Goal: Information Seeking & Learning: Learn about a topic

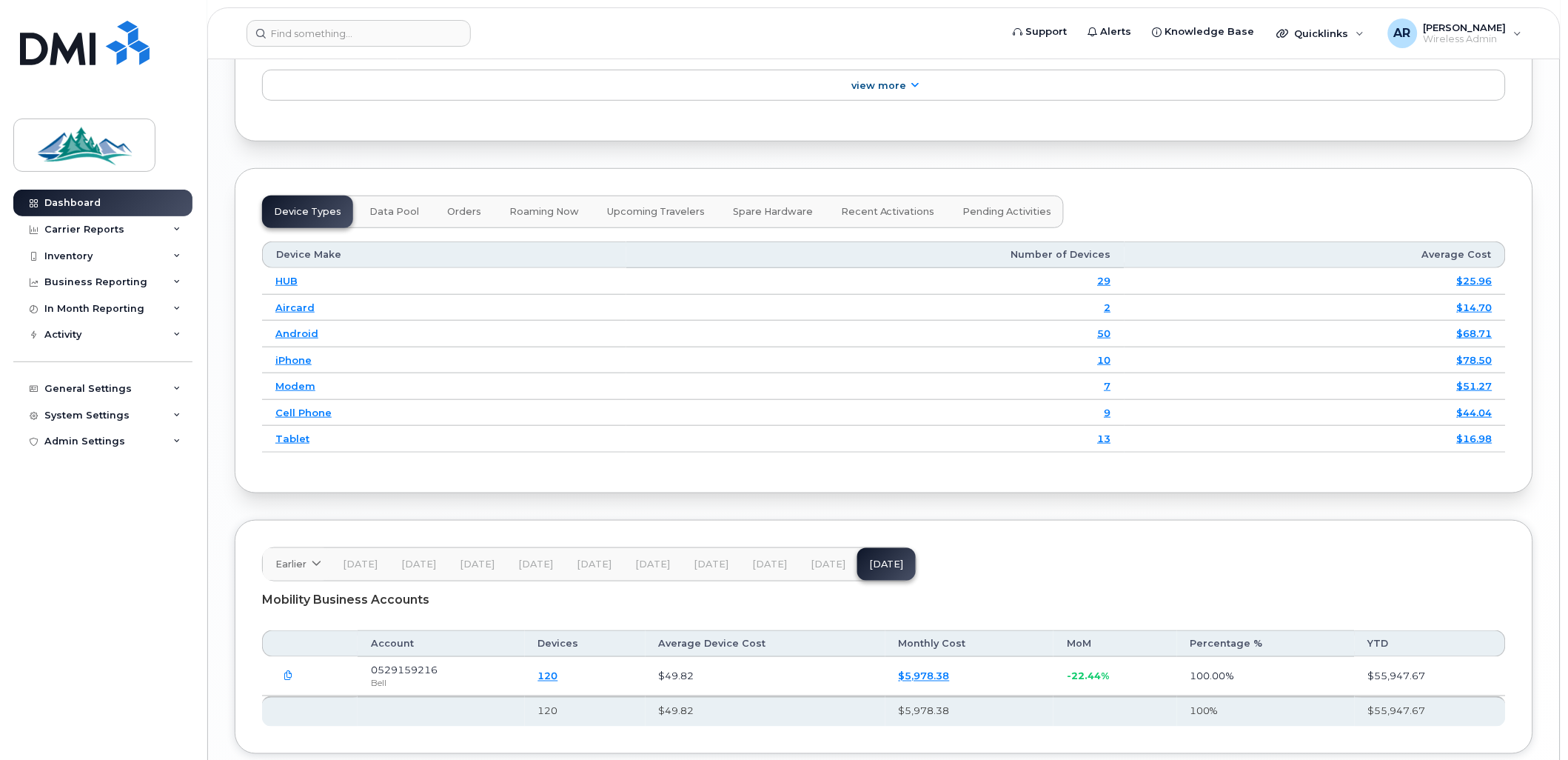
scroll to position [2069, 0]
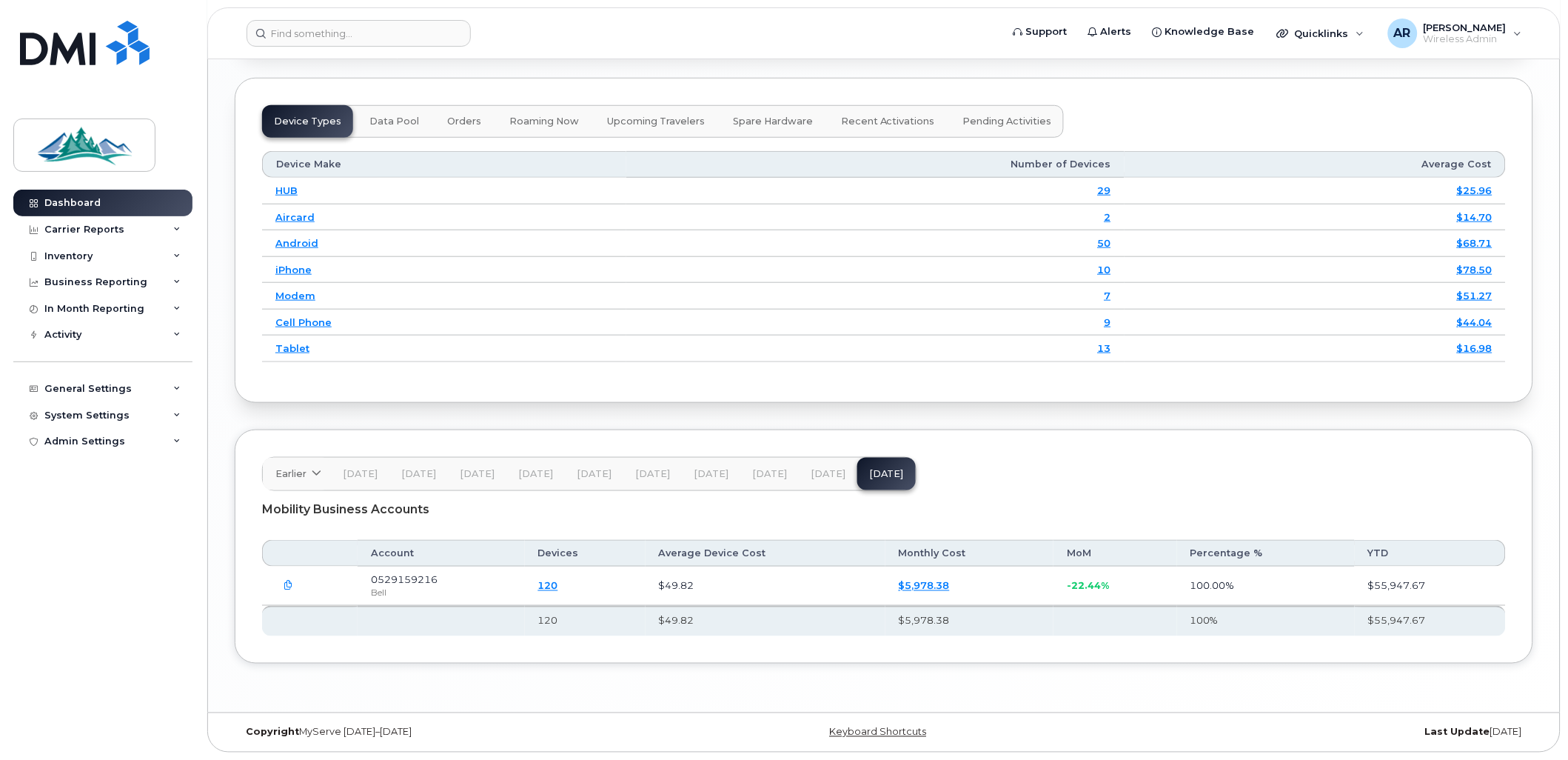
click at [390, 132] on button "Data Pool" at bounding box center [394, 121] width 73 height 32
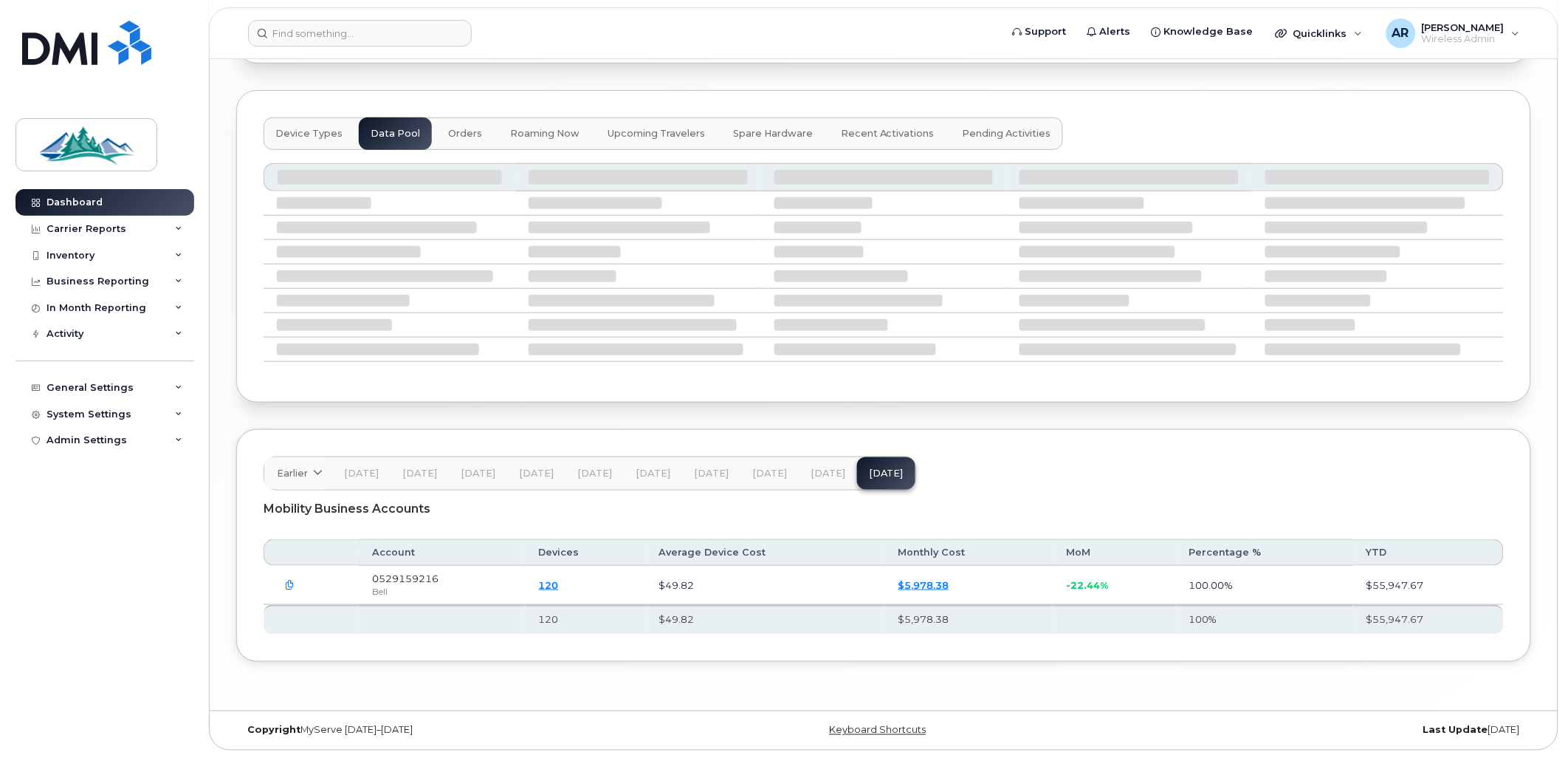
scroll to position [1919, 0]
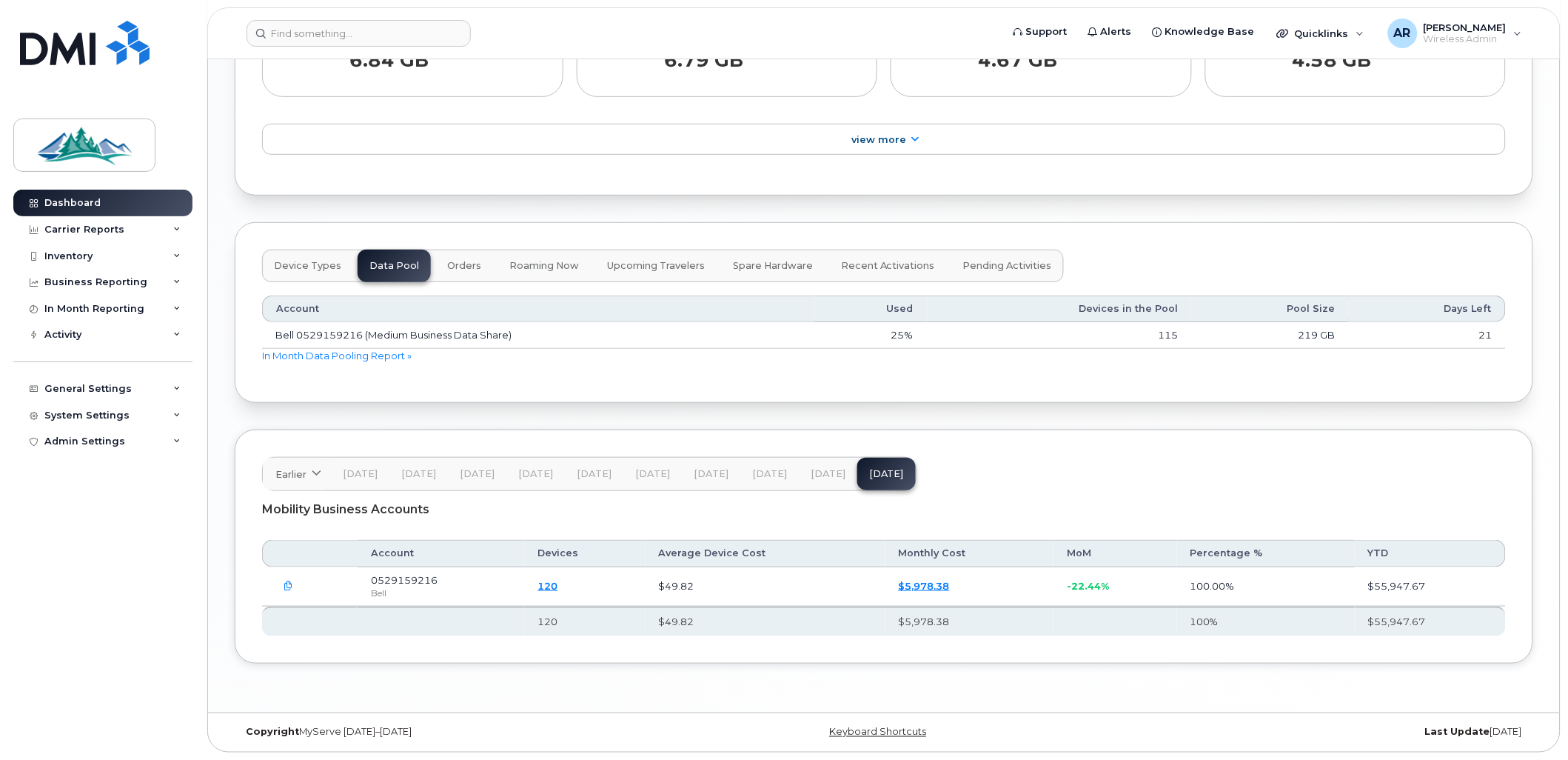
click at [811, 476] on span "Aug 25" at bounding box center [828, 474] width 35 height 12
click at [864, 467] on button "Sep 25" at bounding box center [887, 473] width 59 height 32
click at [831, 477] on span "Aug 25" at bounding box center [828, 474] width 35 height 12
click at [559, 585] on link "118" at bounding box center [549, 586] width 20 height 12
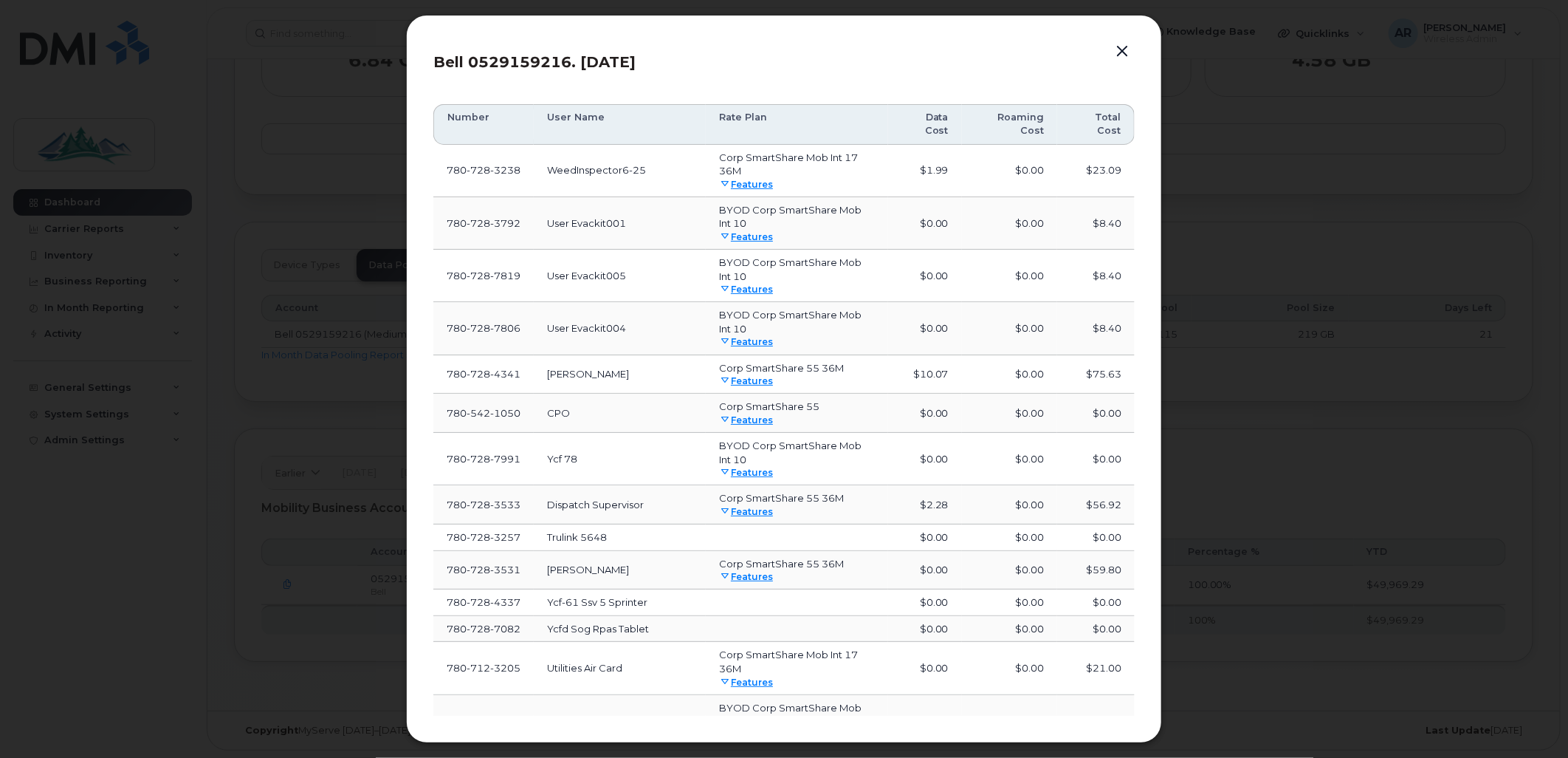
click at [939, 116] on th "Data Cost" at bounding box center [924, 124] width 74 height 41
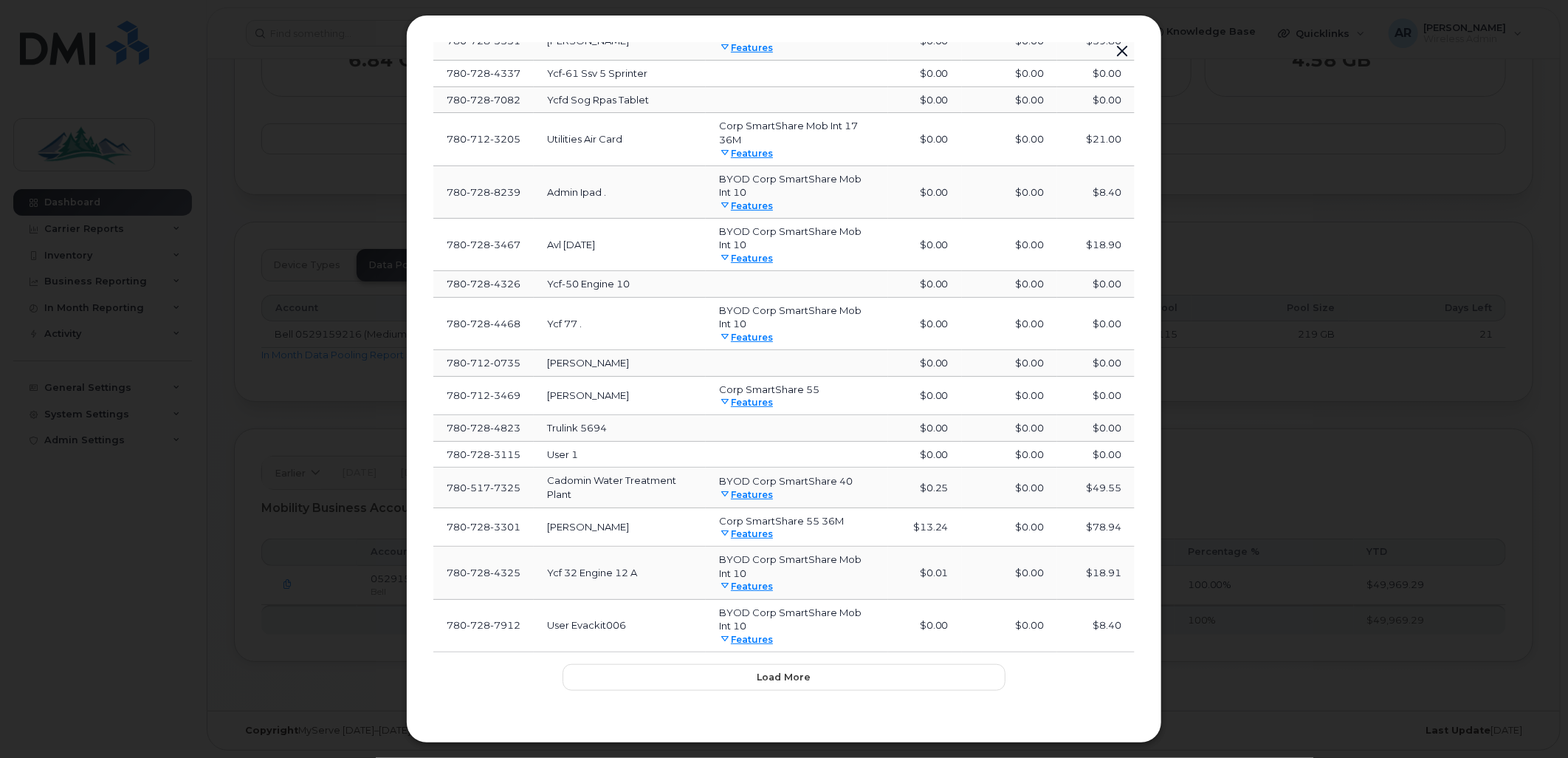
scroll to position [530, 0]
click at [794, 684] on span "Load more" at bounding box center [784, 676] width 54 height 14
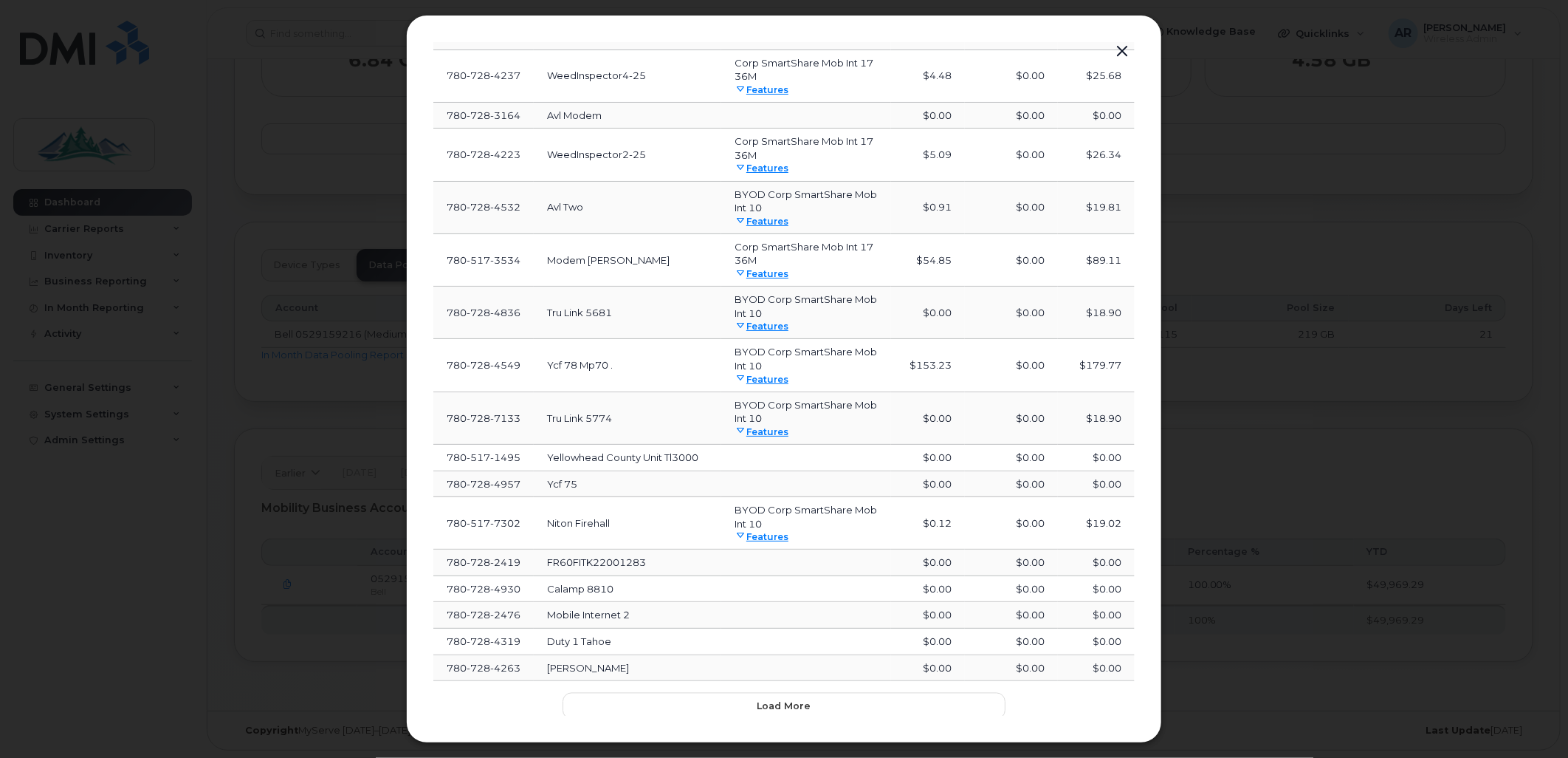
scroll to position [1504, 0]
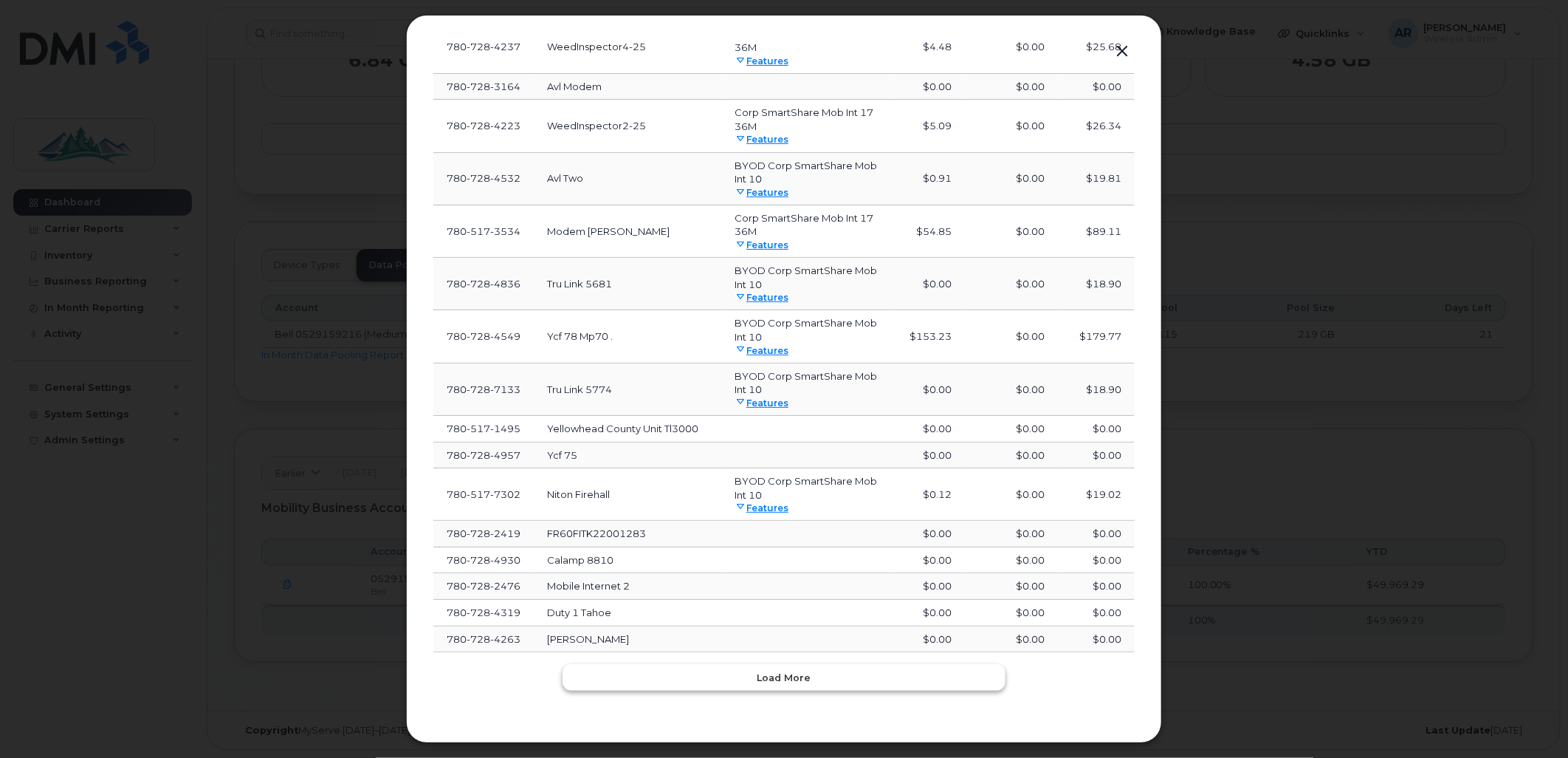
click at [796, 684] on button "Load more" at bounding box center [784, 677] width 443 height 26
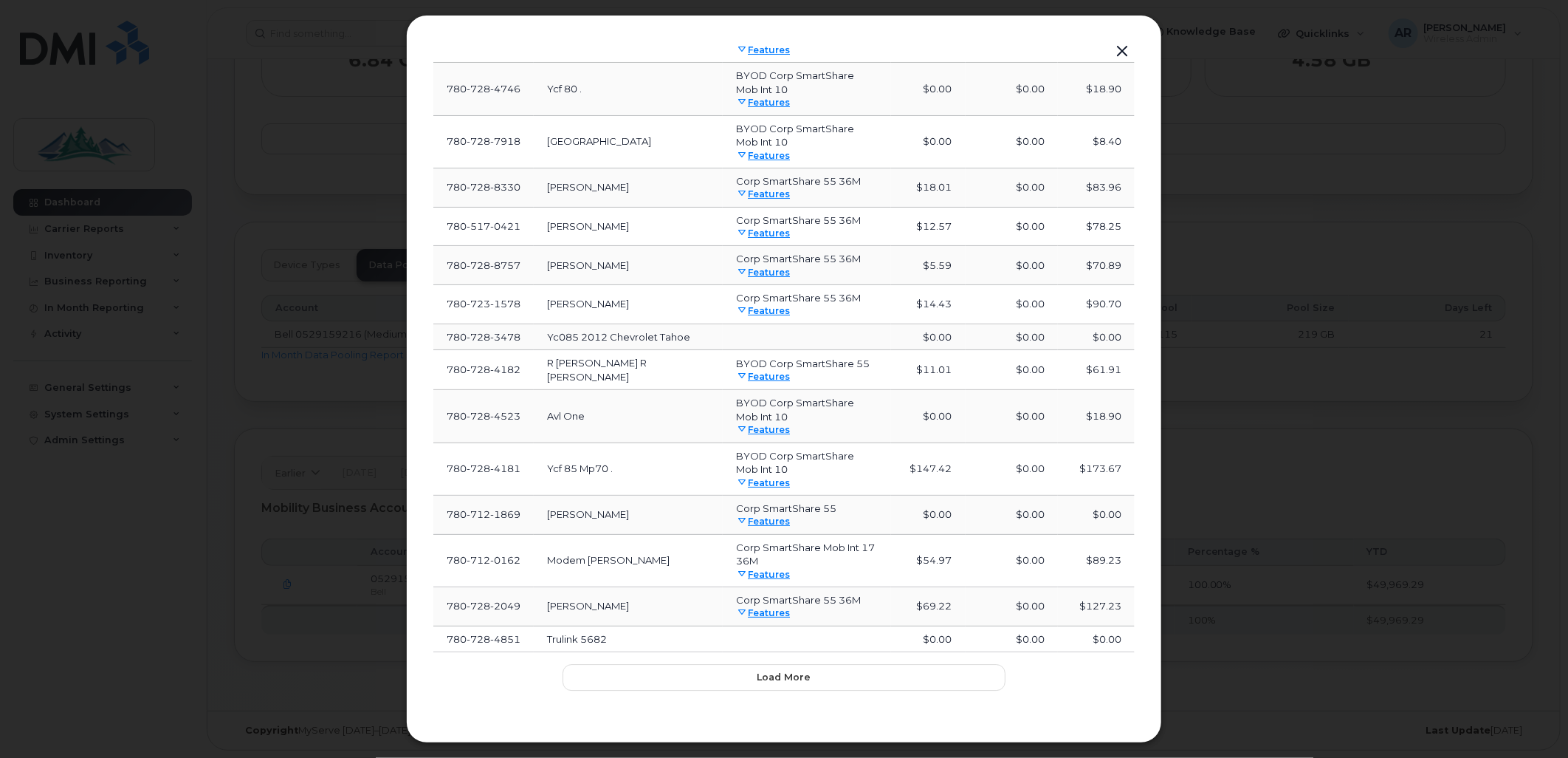
scroll to position [2553, 0]
click at [778, 678] on span "Load more" at bounding box center [784, 676] width 54 height 14
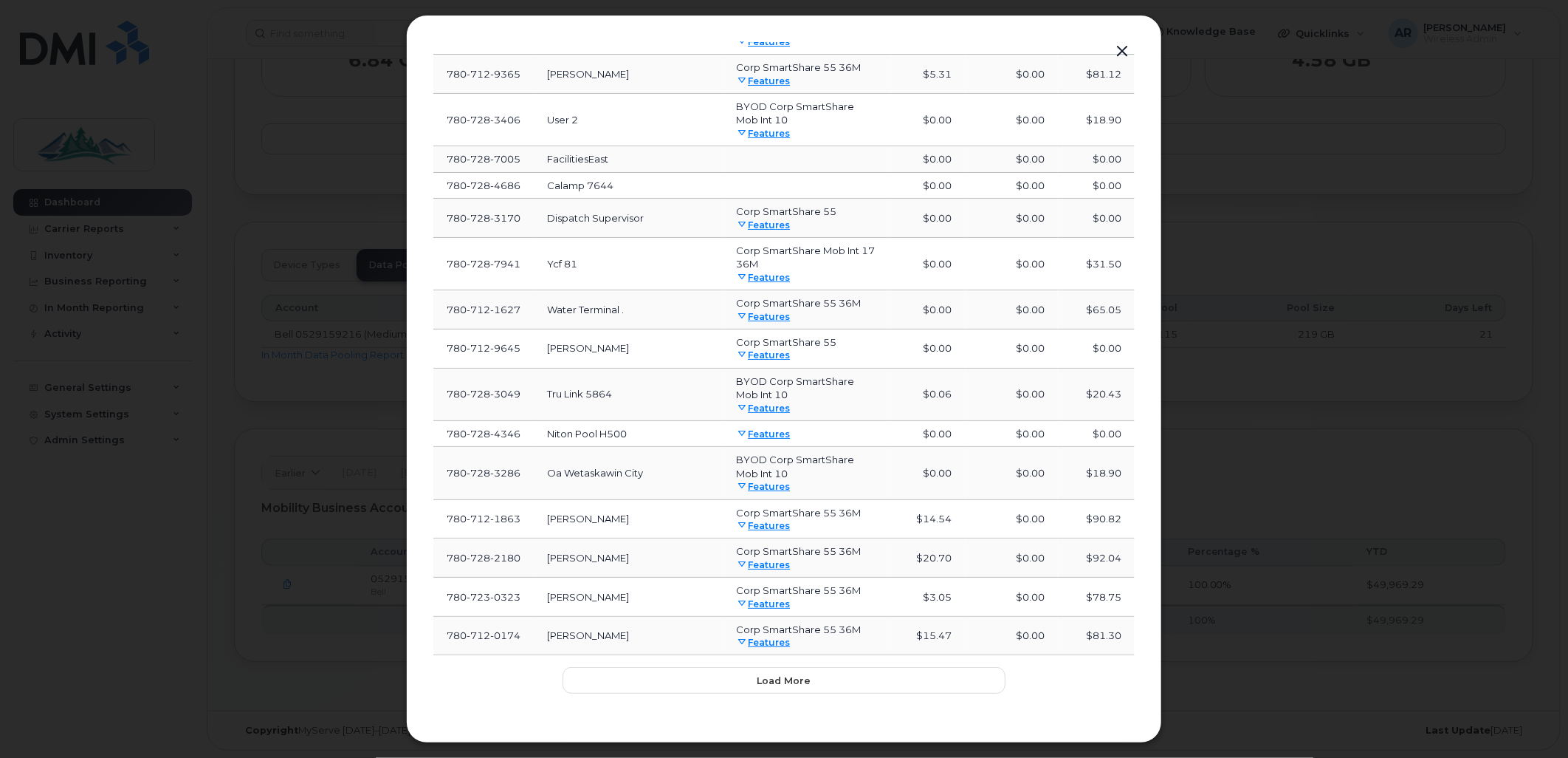
scroll to position [3575, 0]
click at [766, 677] on span "Load more" at bounding box center [784, 677] width 54 height 14
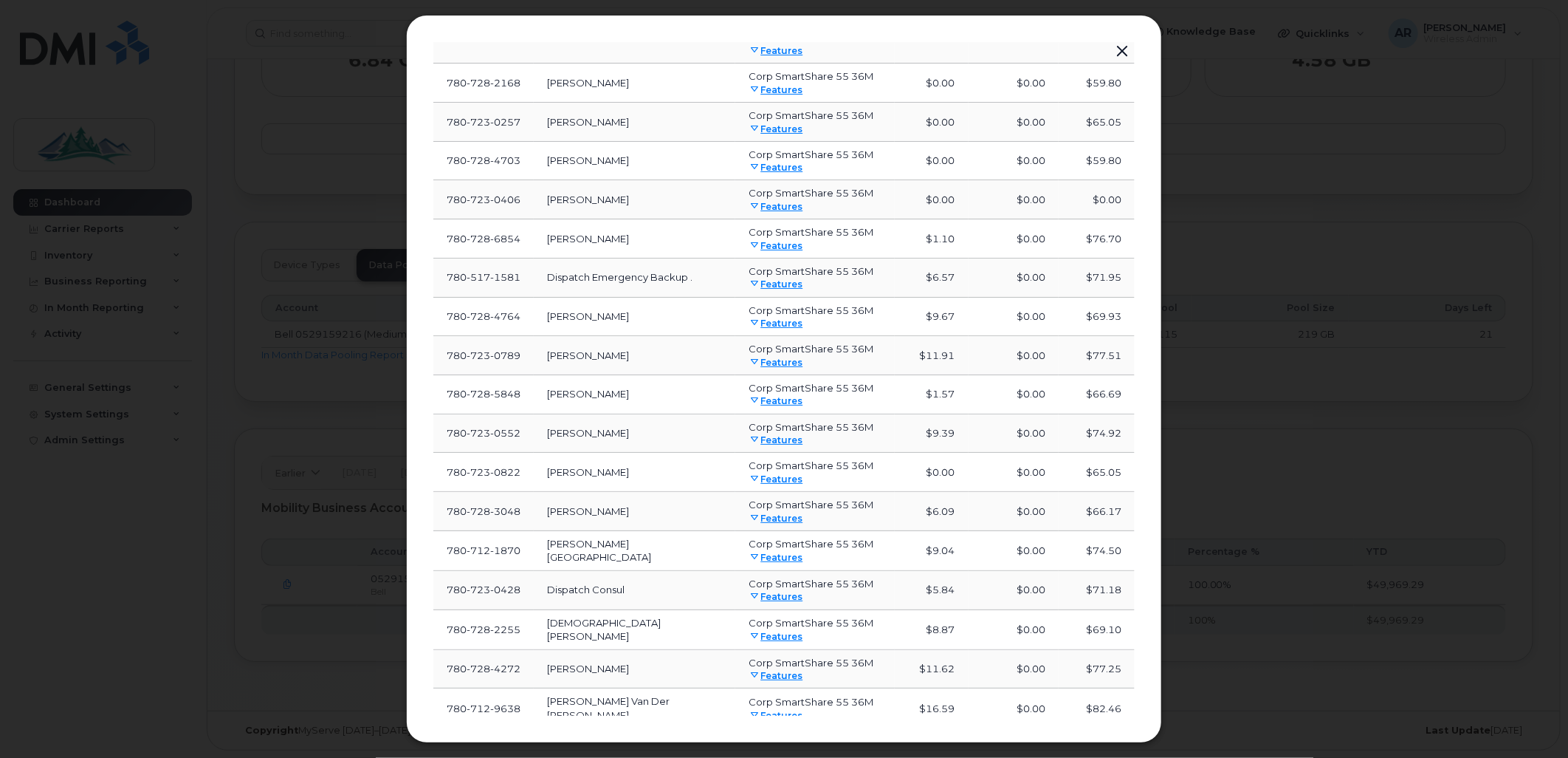
scroll to position [4590, 0]
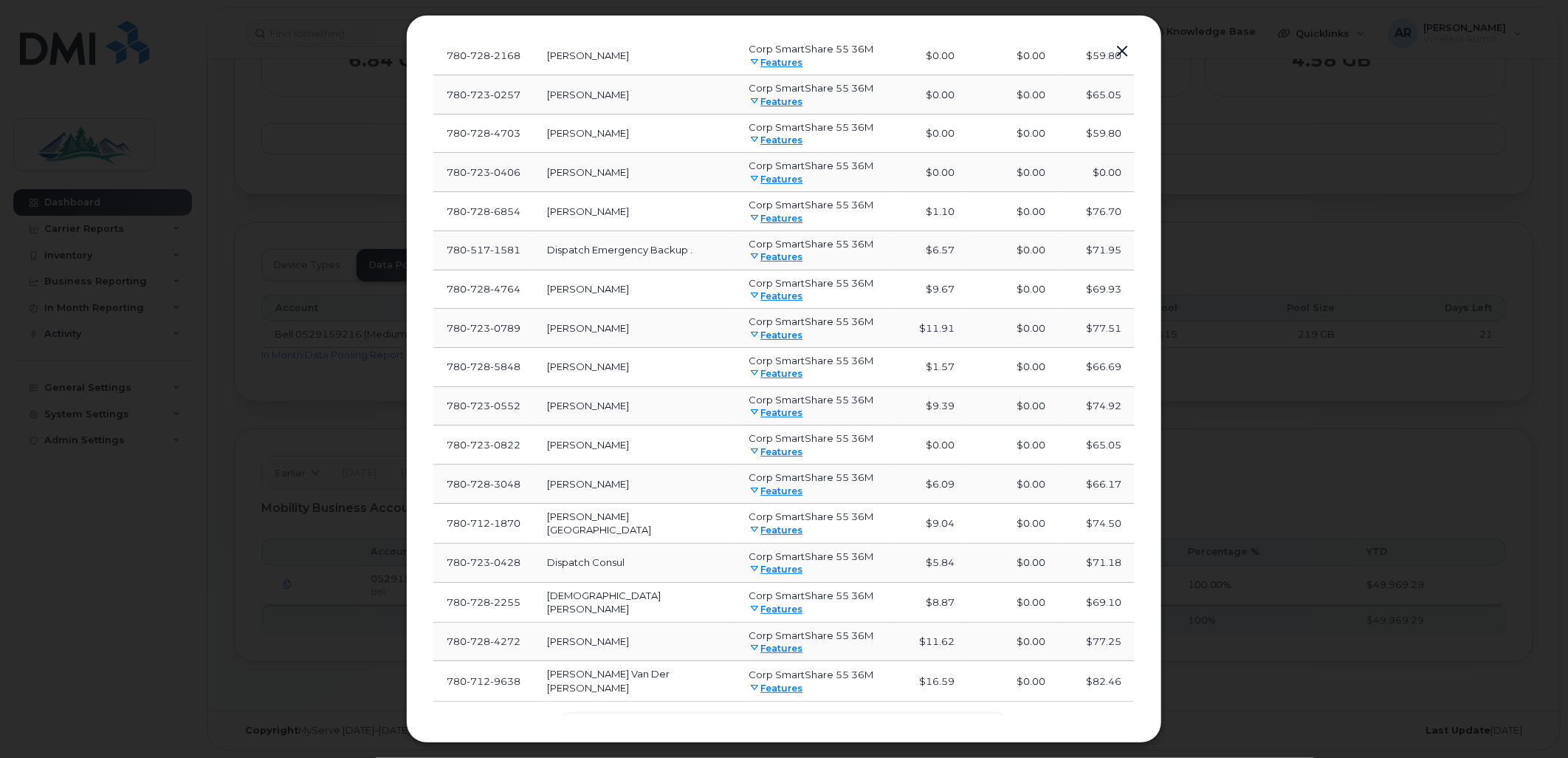
click at [773, 719] on span "Load more" at bounding box center [784, 726] width 54 height 14
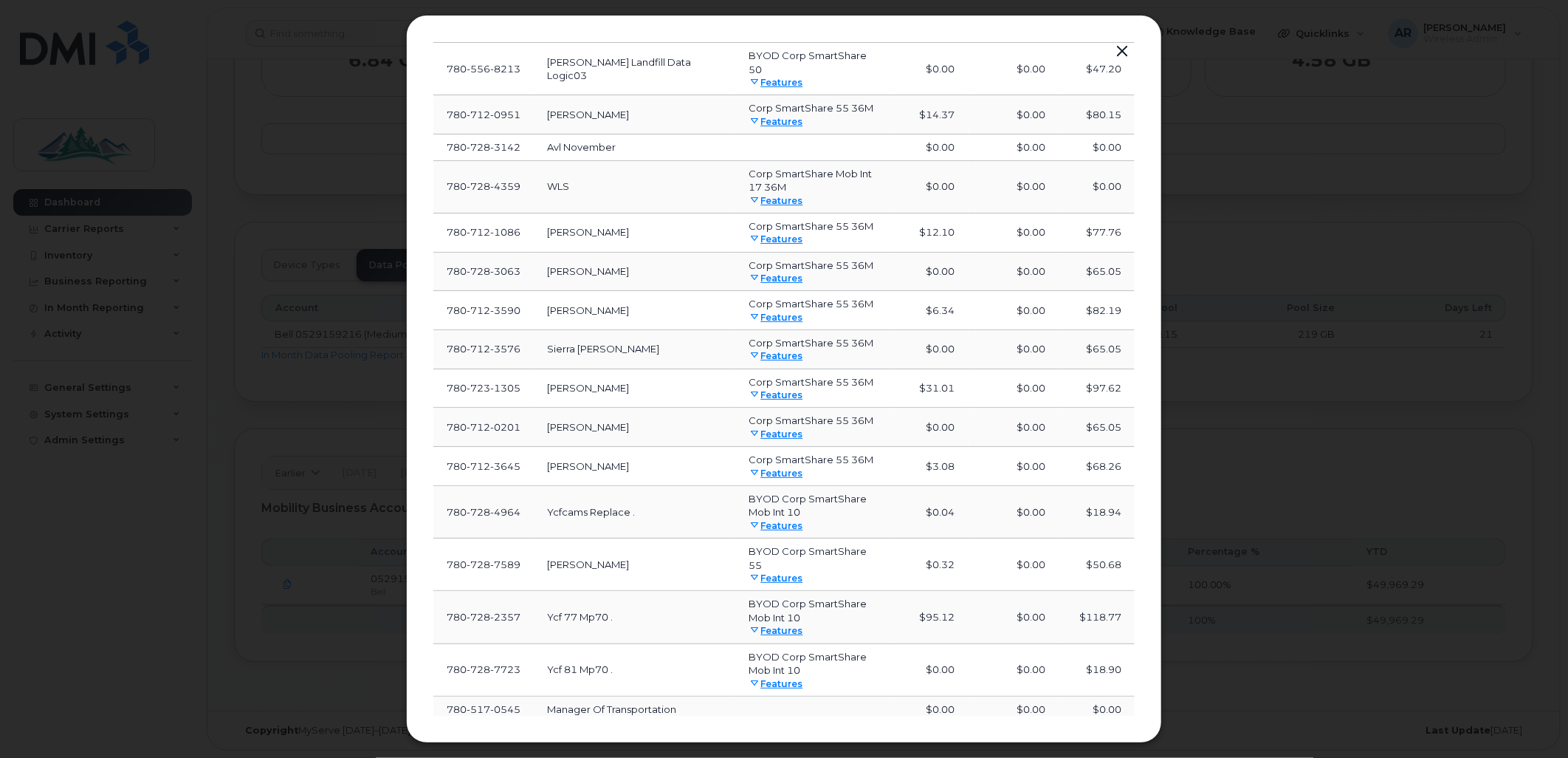
scroll to position [5609, 0]
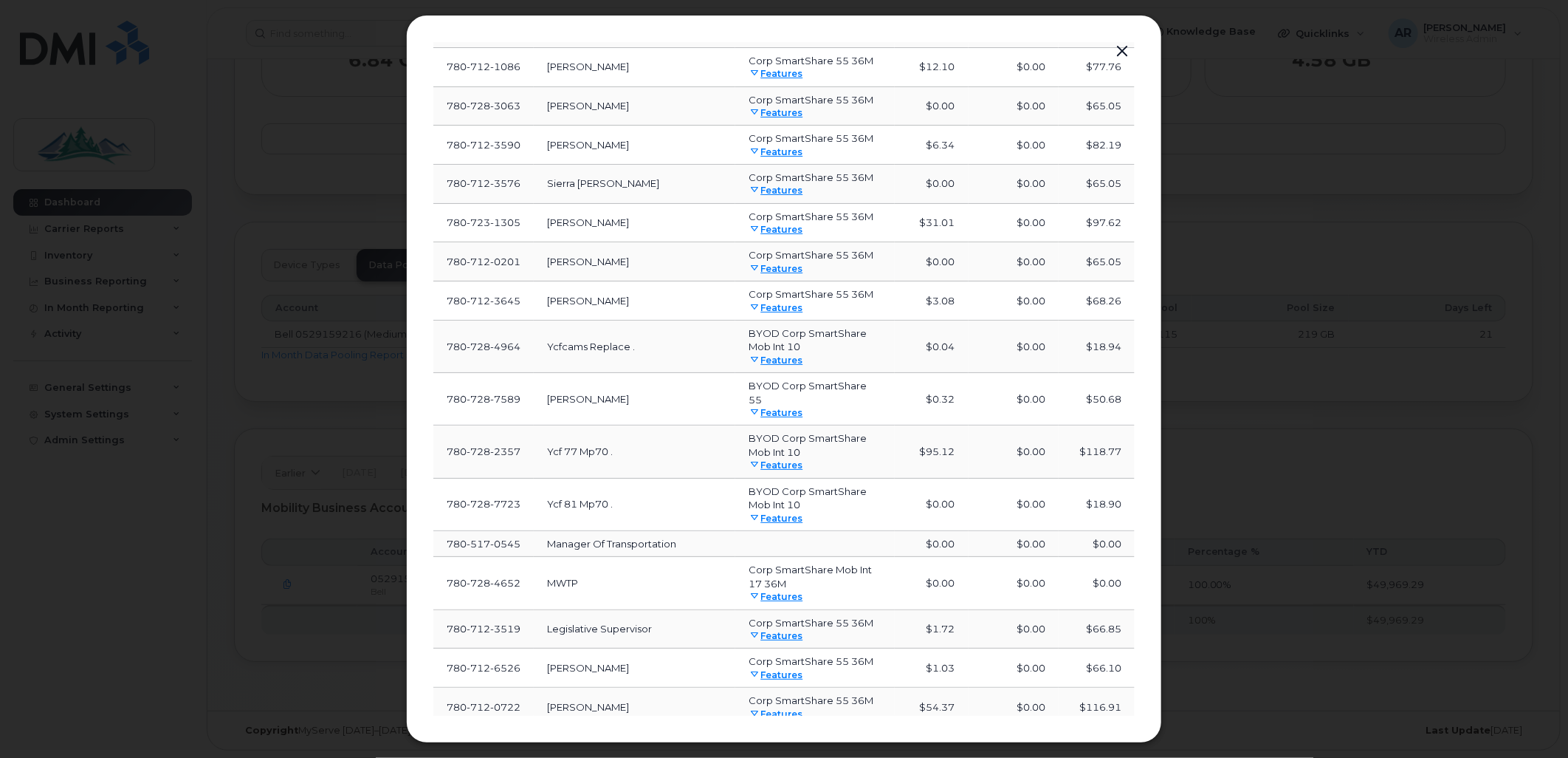
click at [807, 745] on span "Load more" at bounding box center [784, 751] width 54 height 14
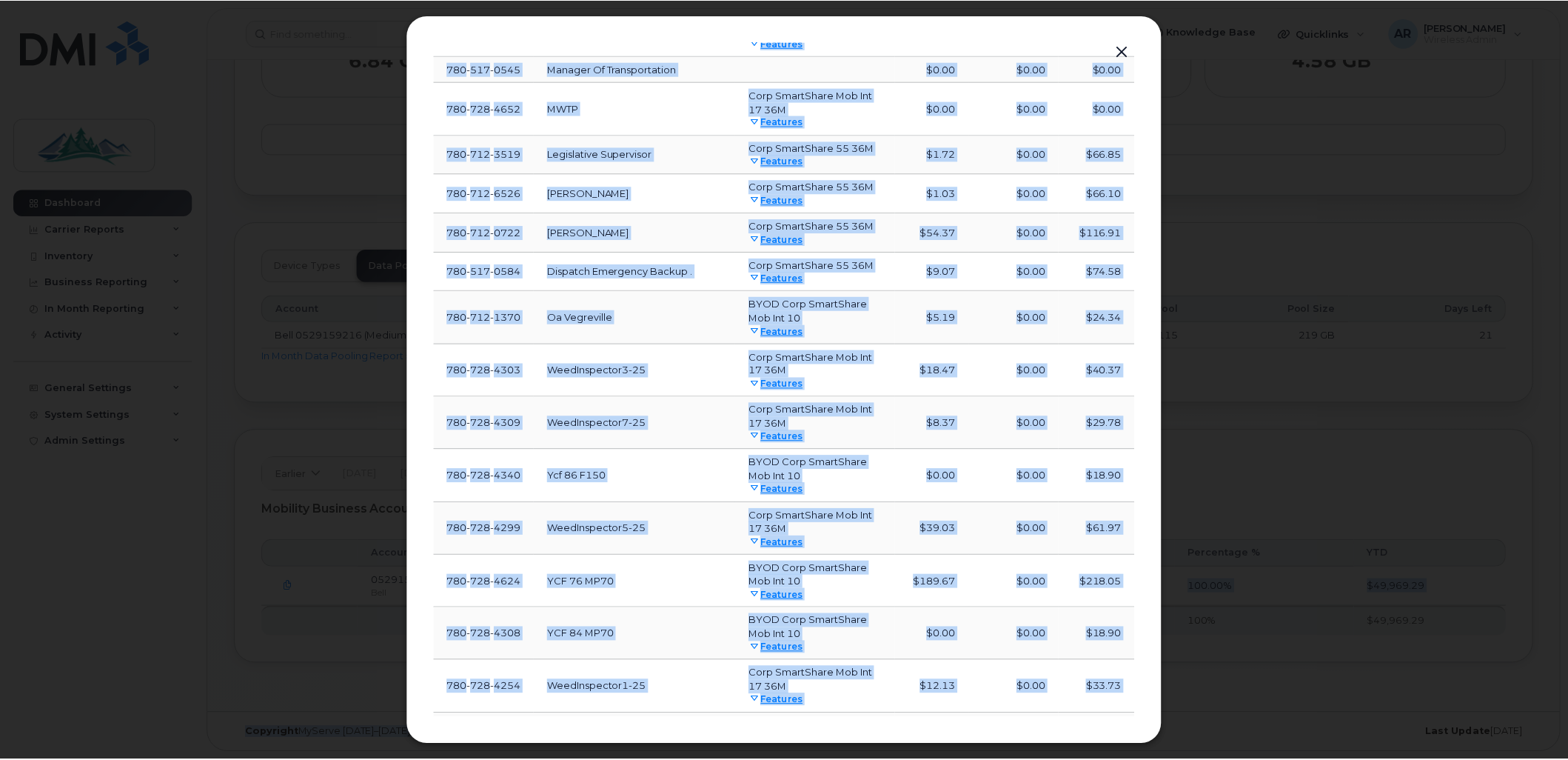
scroll to position [6113, 0]
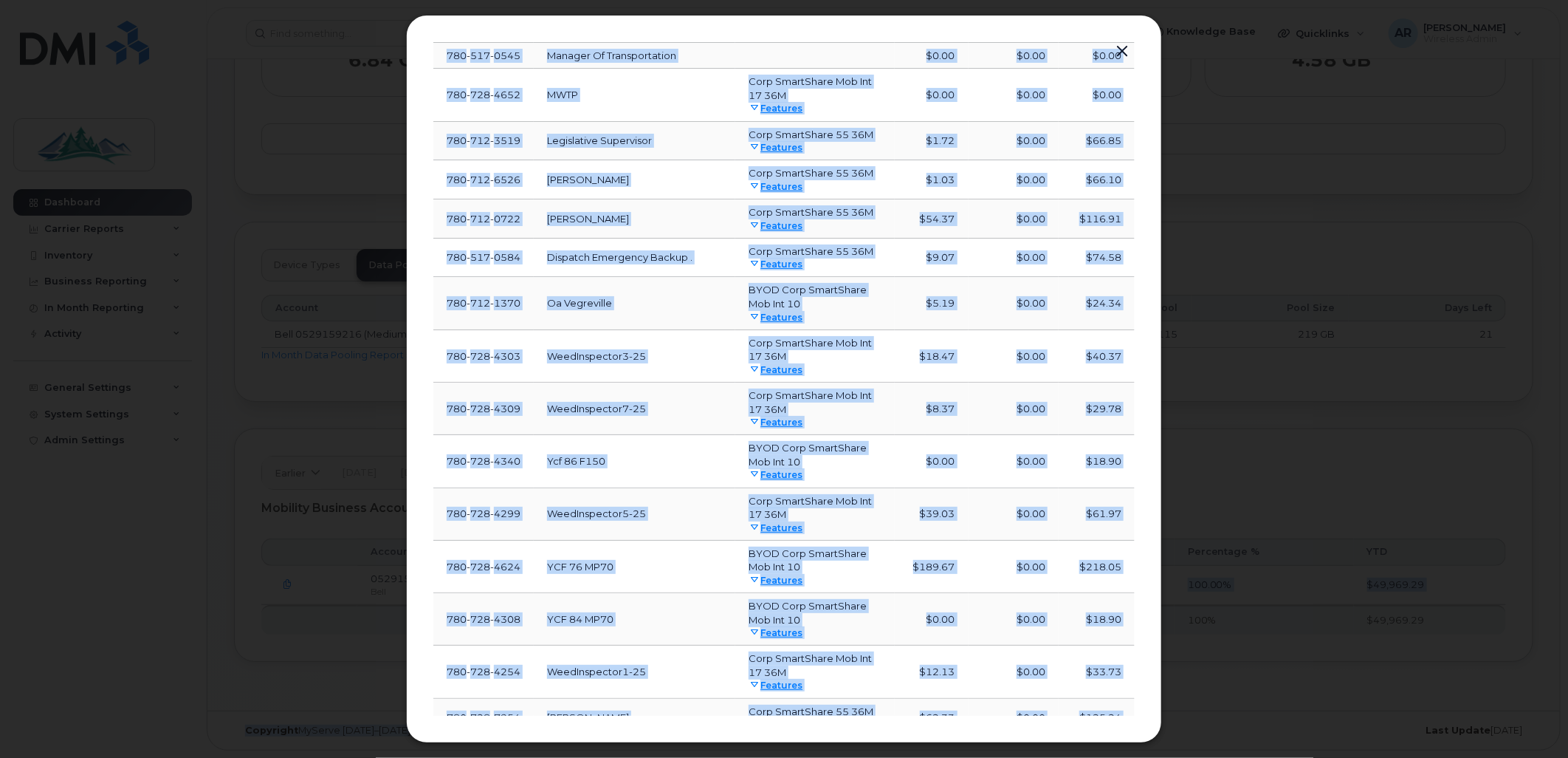
drag, startPoint x: 451, startPoint y: 113, endPoint x: 677, endPoint y: 777, distance: 701.4
drag, startPoint x: 677, startPoint y: 777, endPoint x: 573, endPoint y: 642, distance: 170.4
copy body "Number User Name Rate Plan Data Cost Roaming Cost Total Cost 780 728 3238 WeedI…"
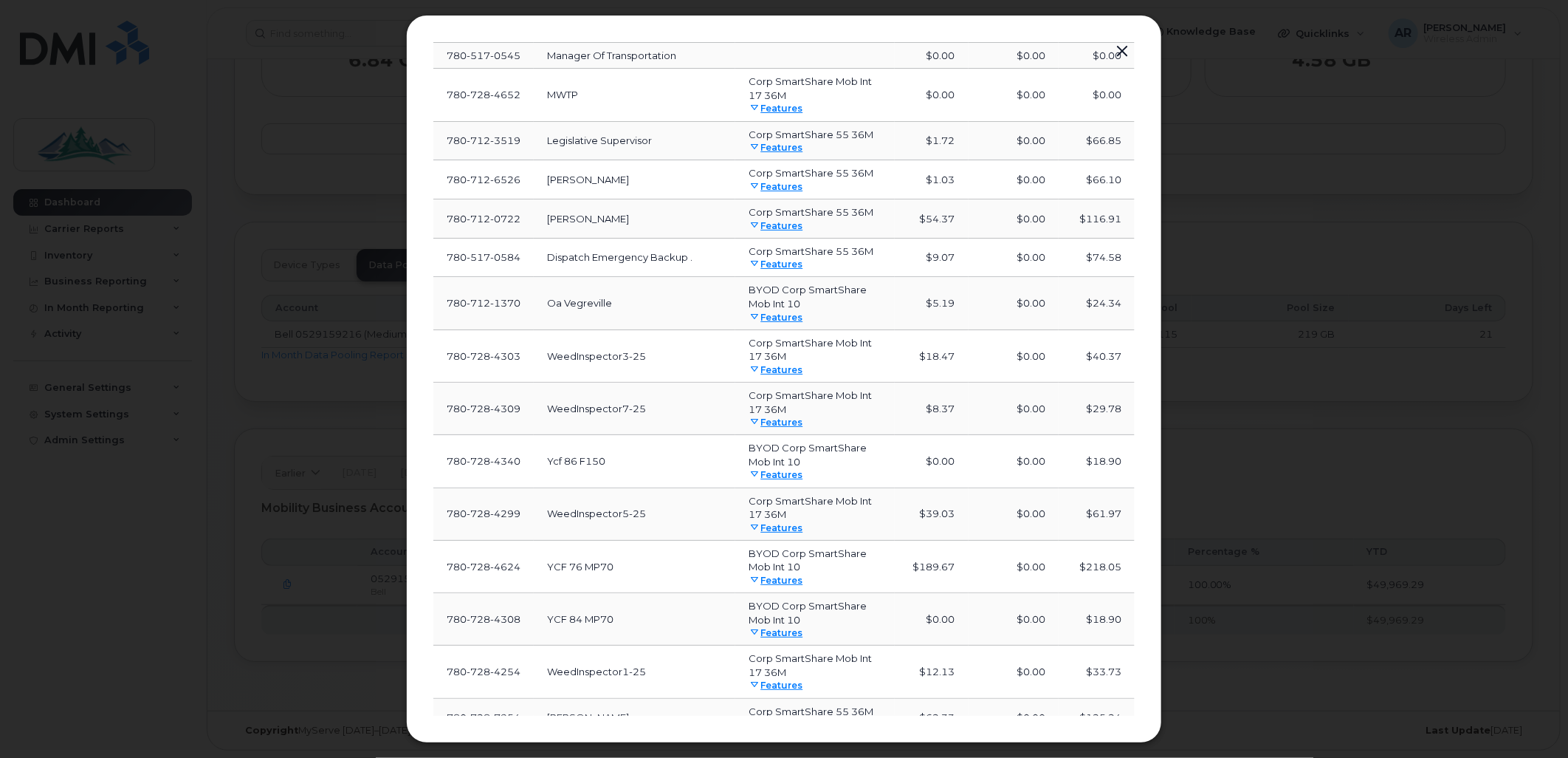
click at [1199, 279] on div at bounding box center [784, 379] width 1568 height 758
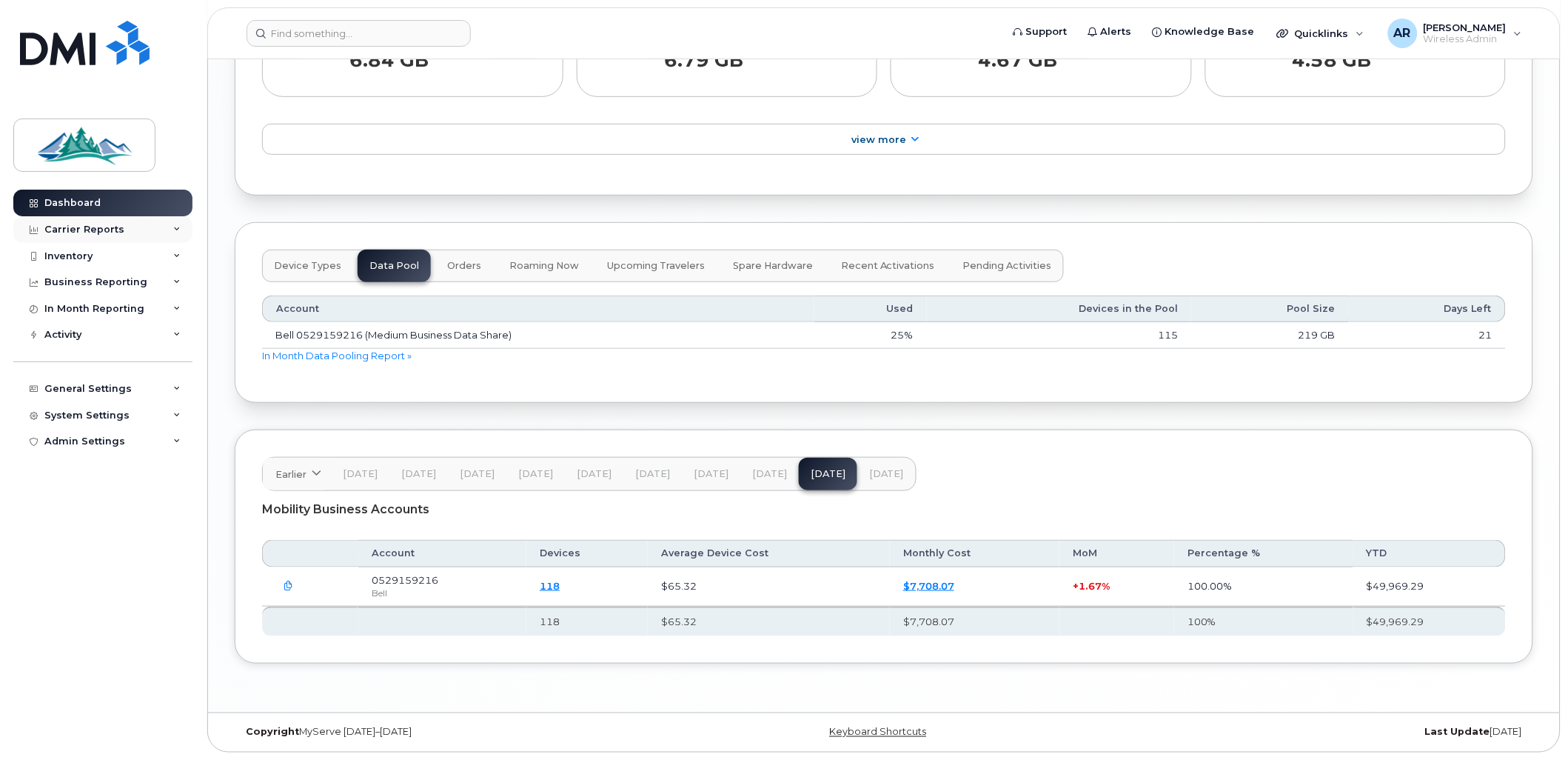
click at [143, 218] on div "Carrier Reports" at bounding box center [103, 230] width 179 height 27
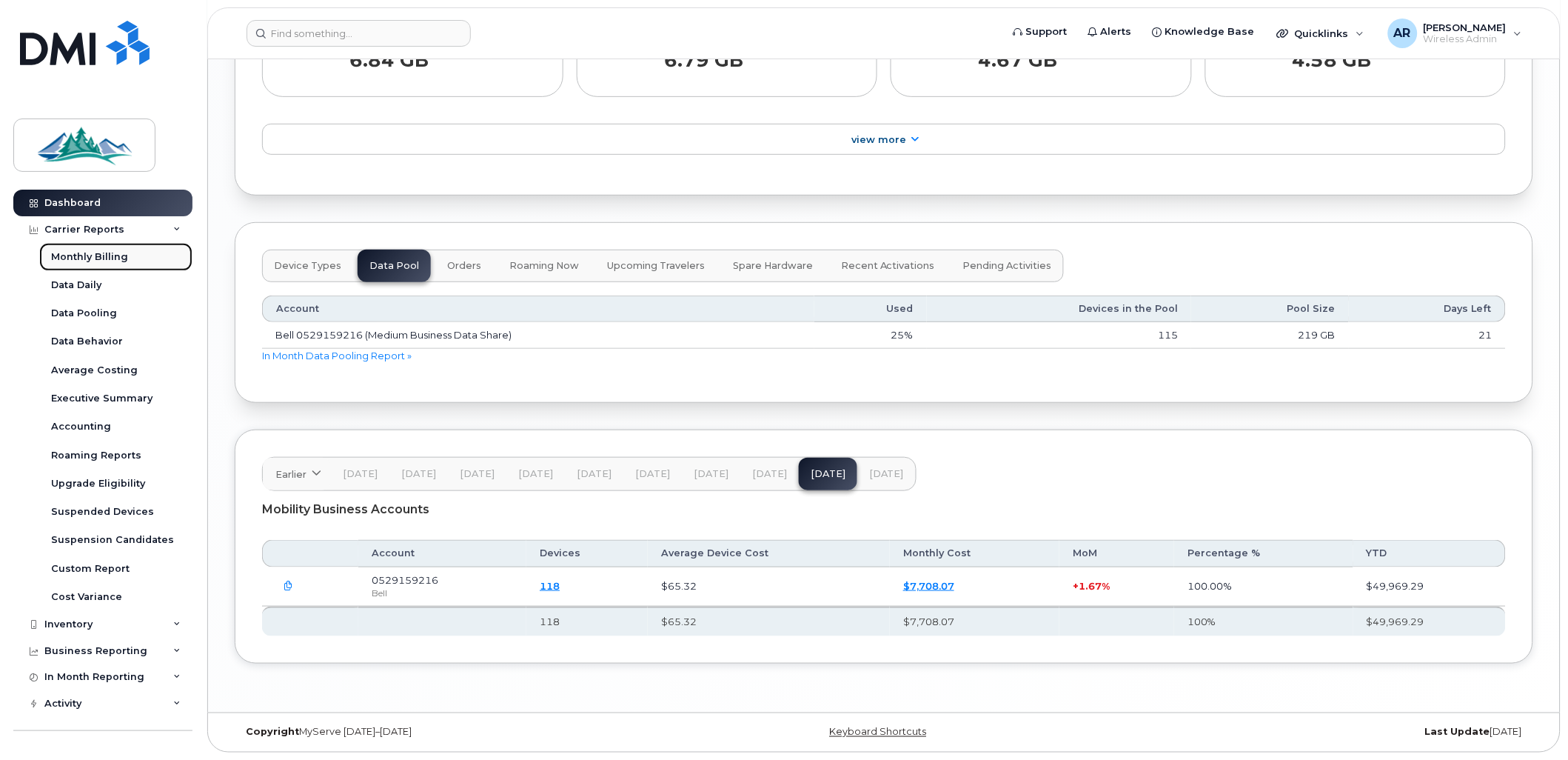
click at [136, 254] on link "Monthly Billing" at bounding box center [115, 257] width 153 height 28
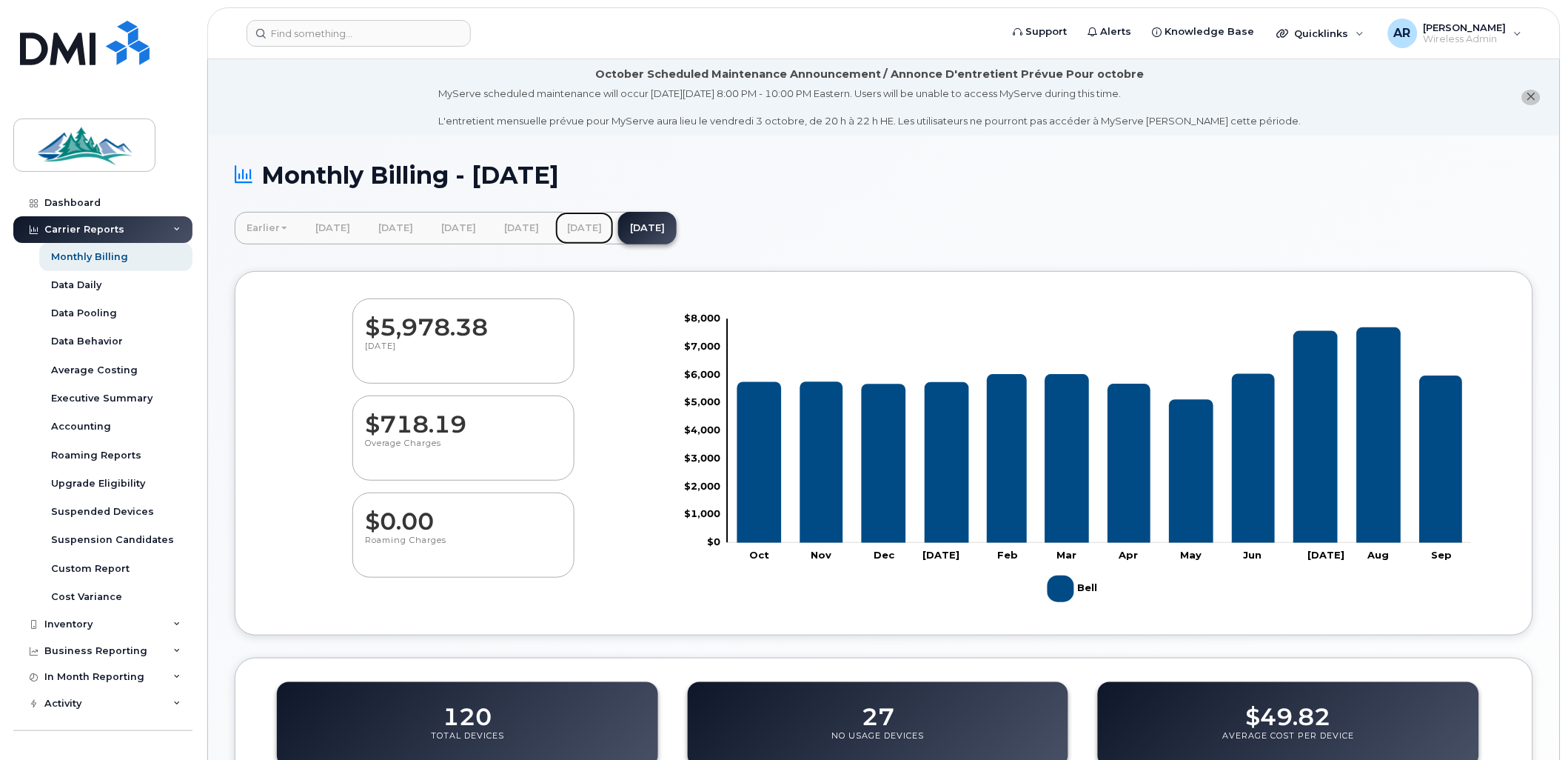
click at [614, 228] on link "August 2025" at bounding box center [584, 228] width 59 height 32
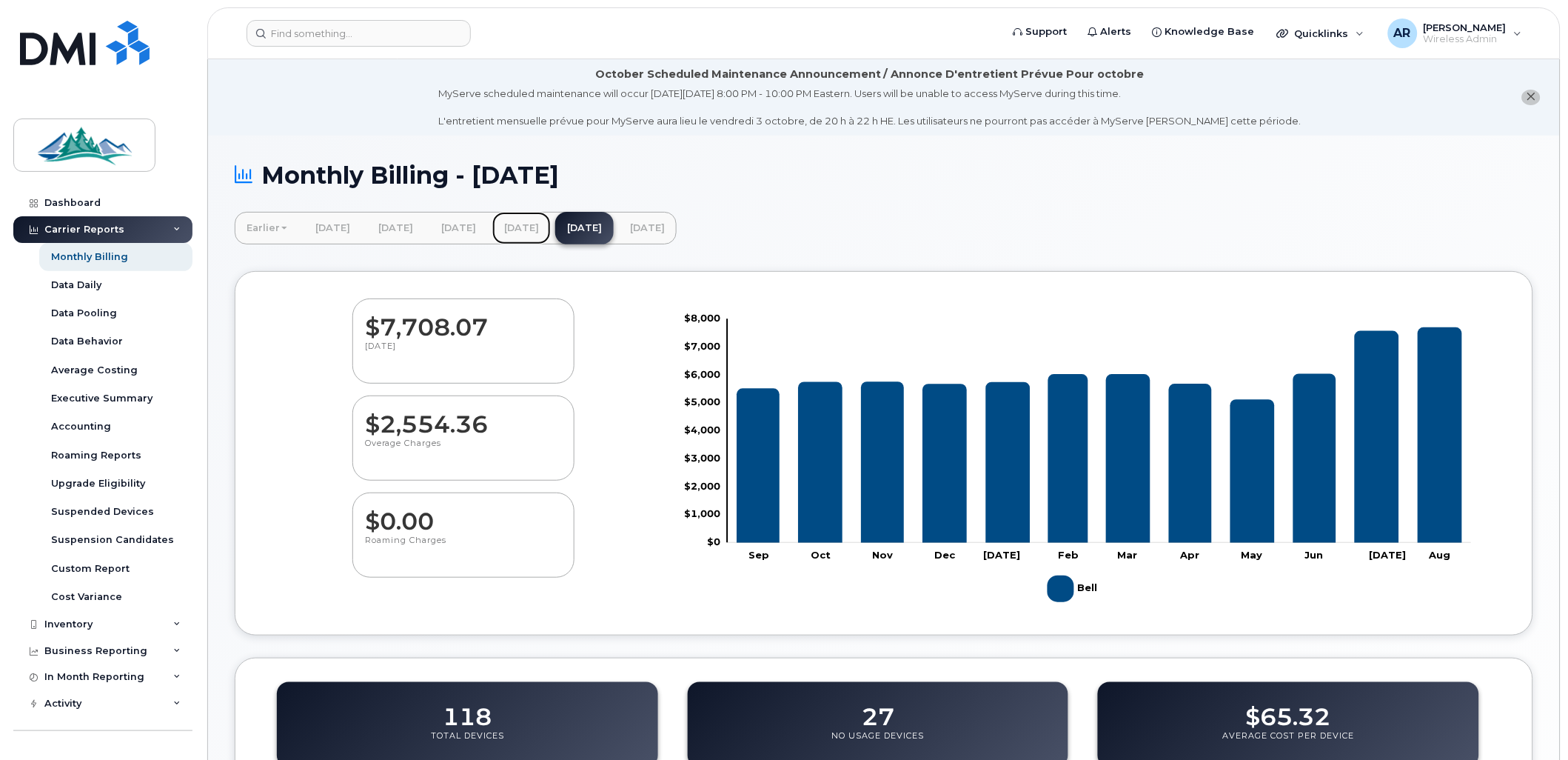
click at [551, 241] on link "[DATE]" at bounding box center [521, 228] width 59 height 32
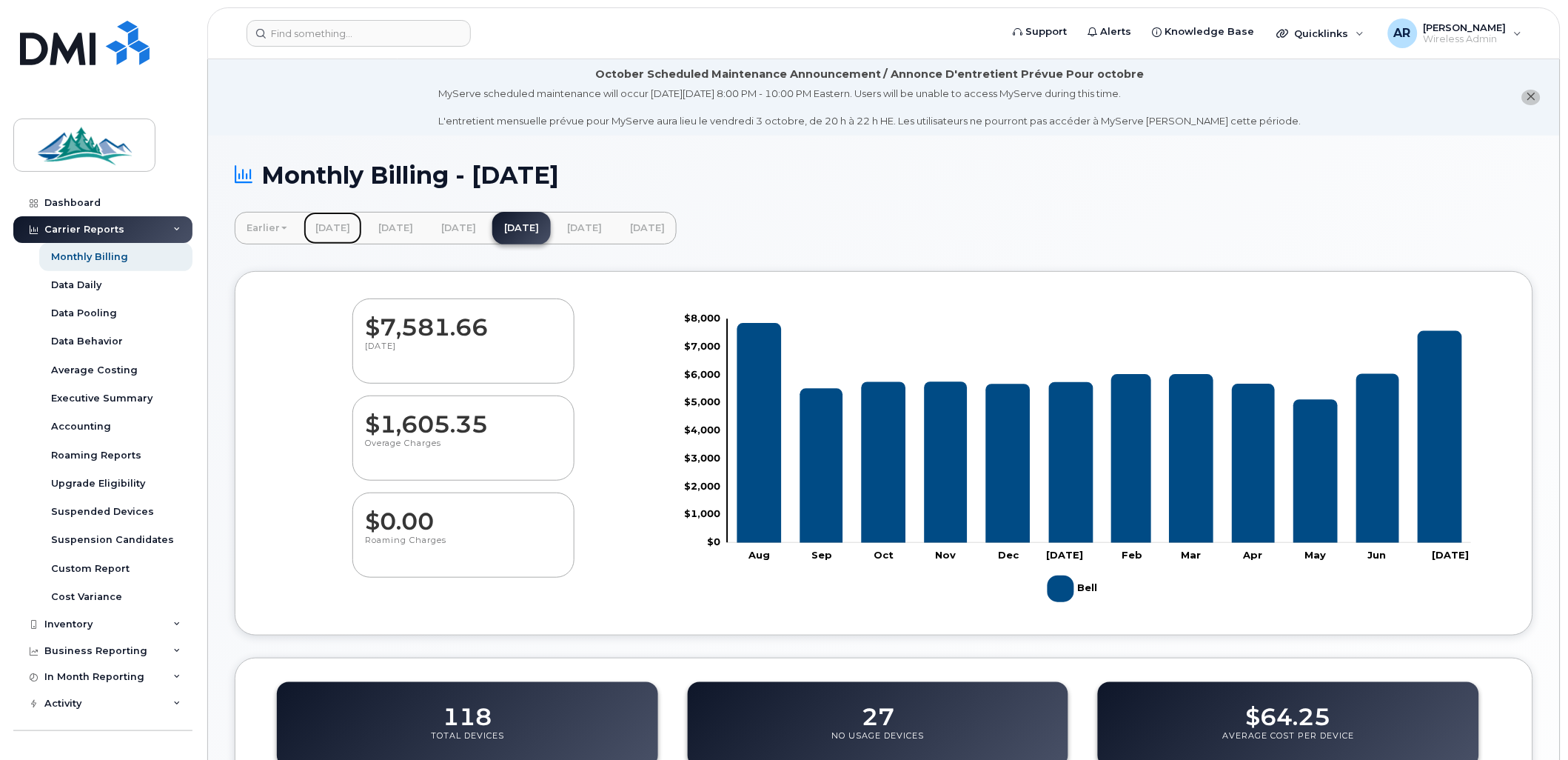
click at [358, 233] on link "[DATE]" at bounding box center [332, 228] width 59 height 32
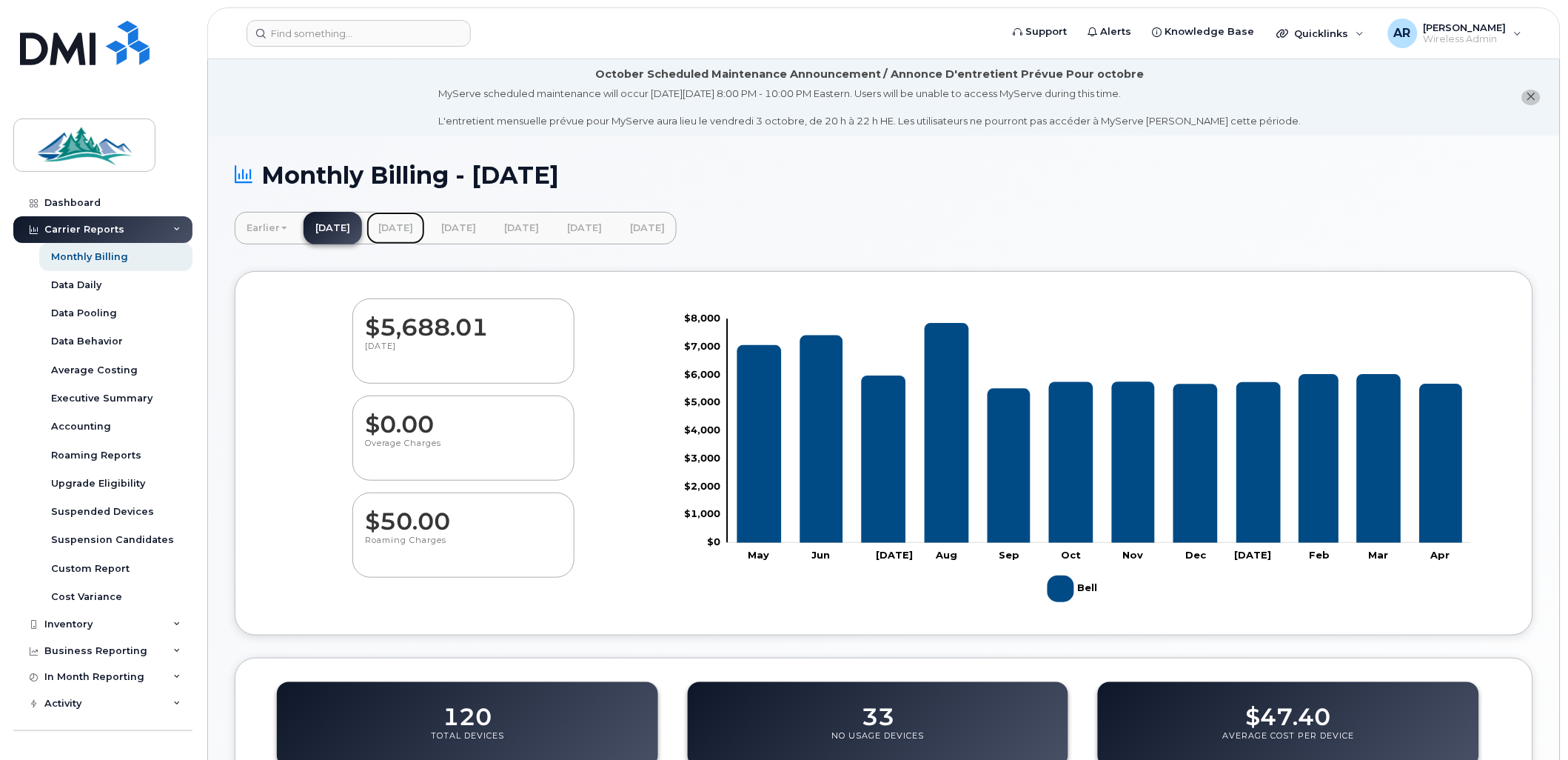
click at [425, 219] on link "[DATE]" at bounding box center [395, 228] width 59 height 32
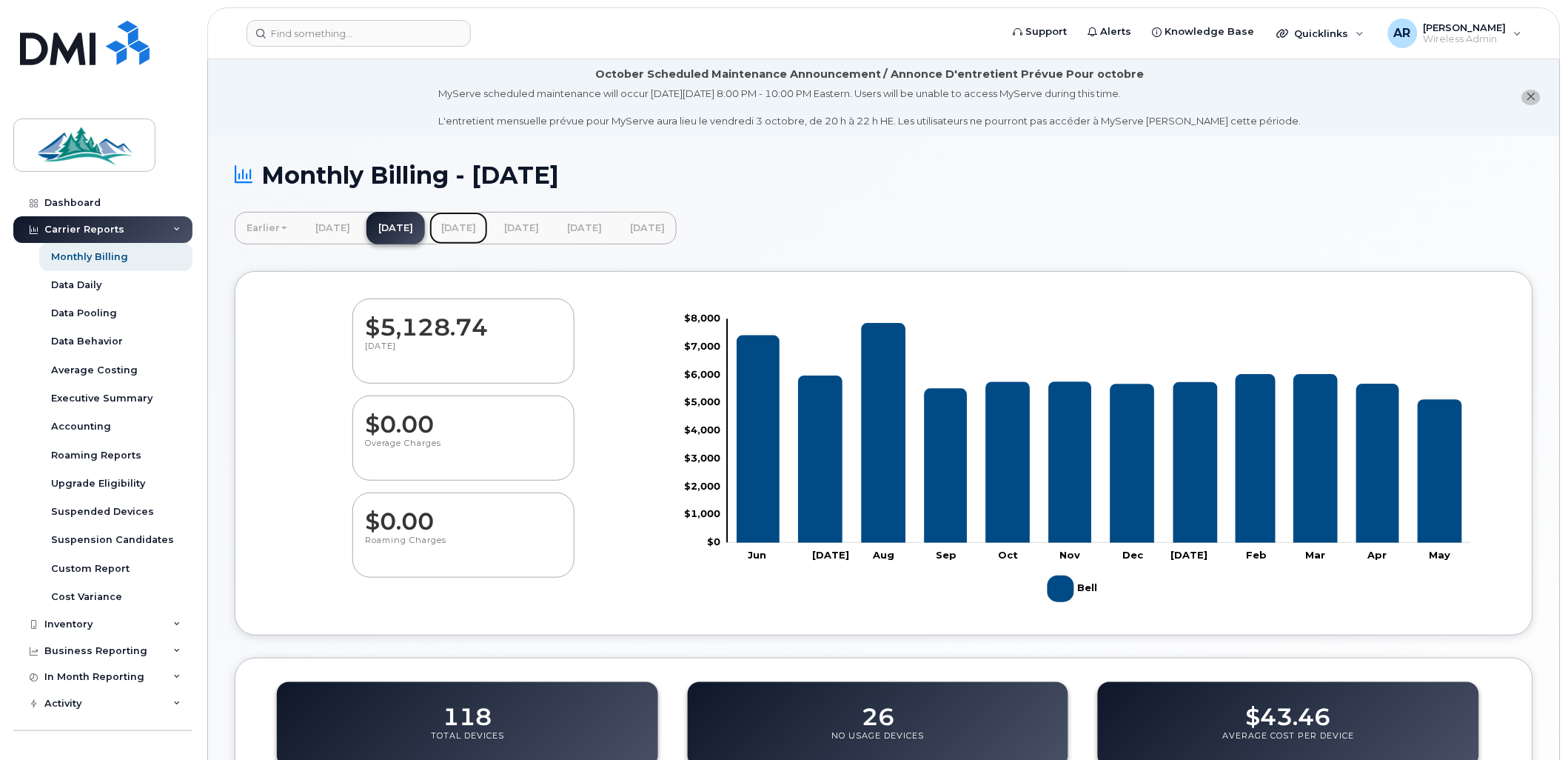
click at [488, 230] on link "[DATE]" at bounding box center [458, 228] width 59 height 32
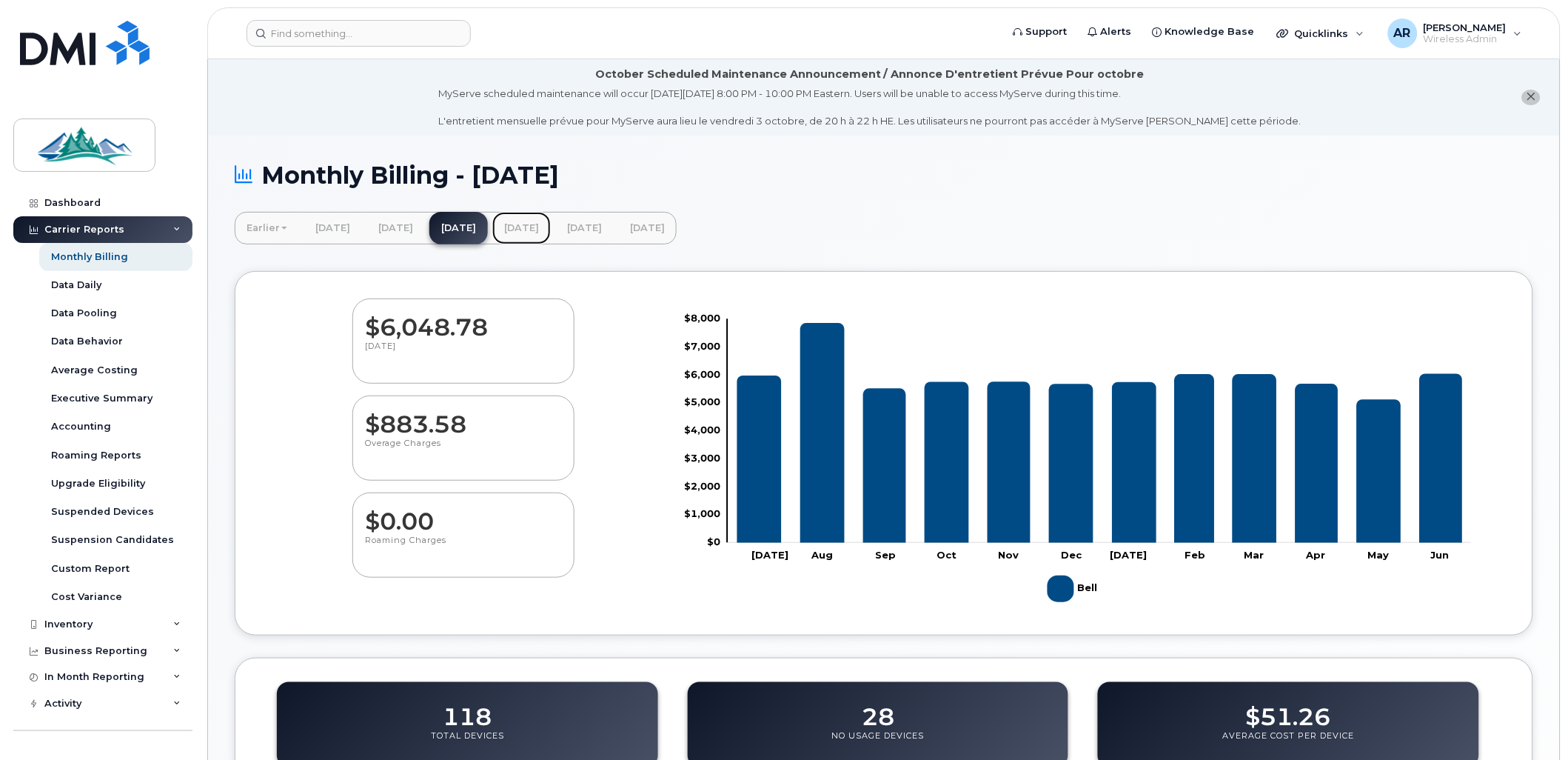
click at [551, 222] on link "[DATE]" at bounding box center [521, 228] width 59 height 32
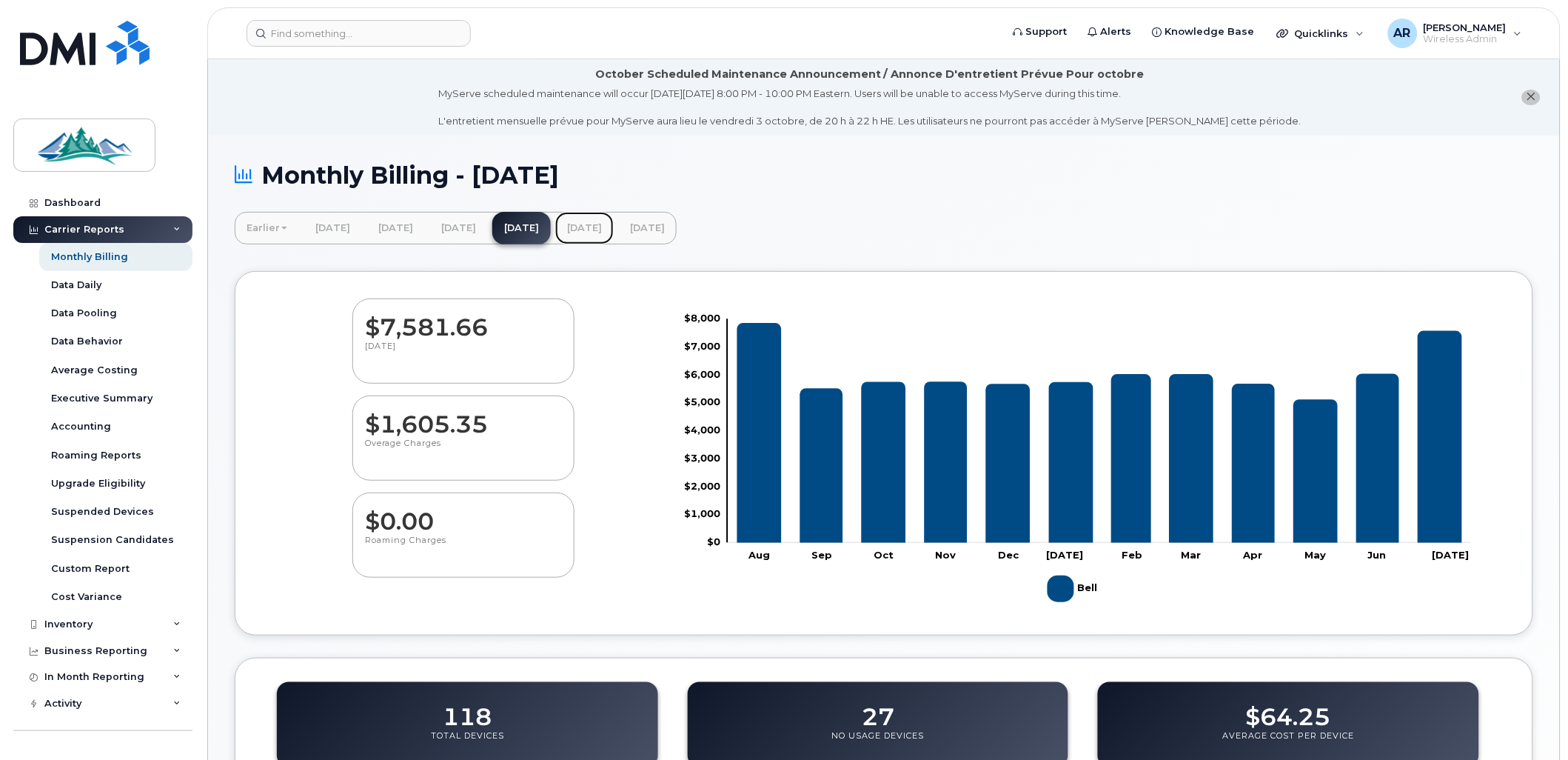
click at [614, 219] on link "[DATE]" at bounding box center [584, 228] width 59 height 32
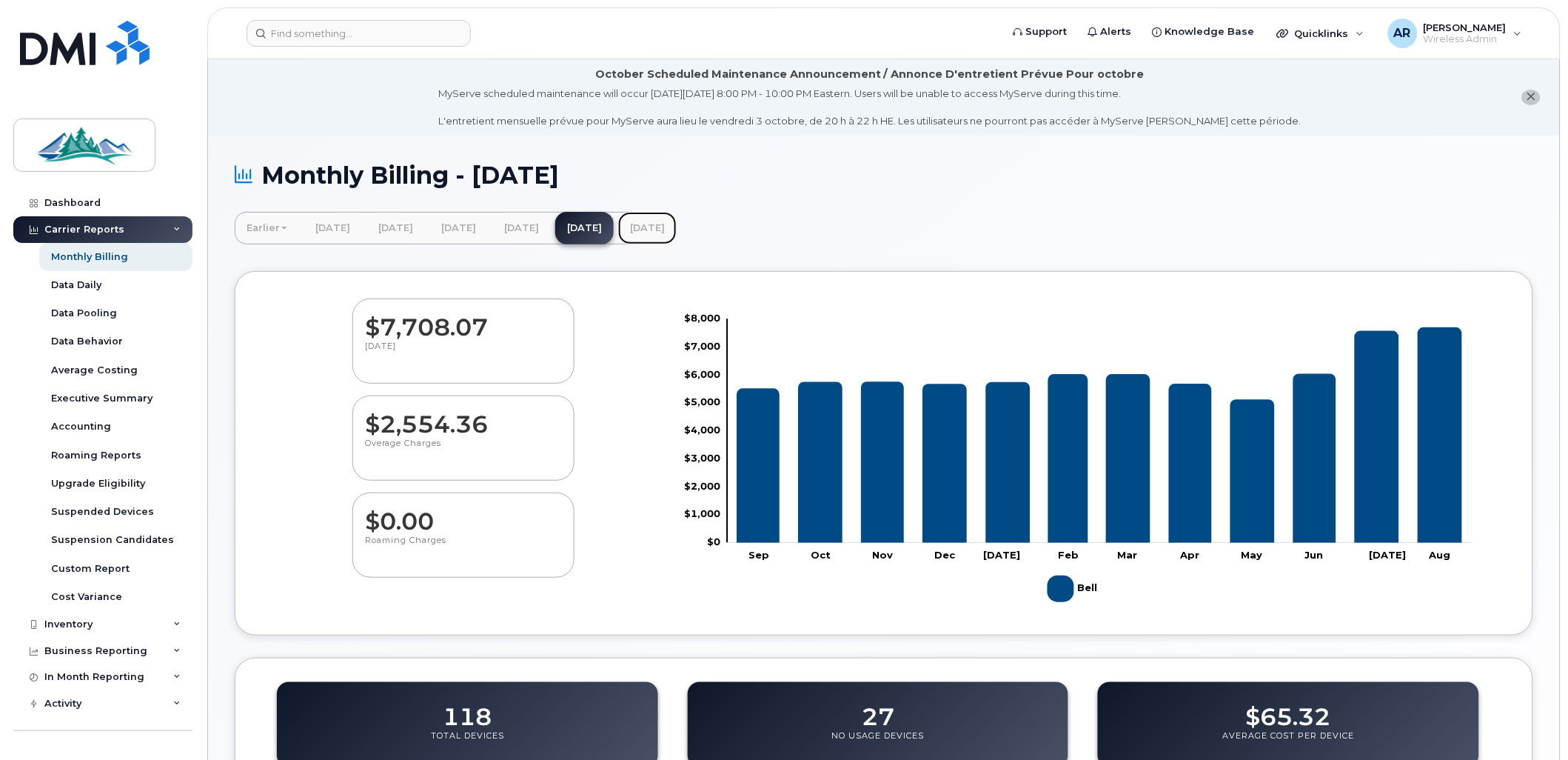
click at [677, 232] on link "[DATE]" at bounding box center [647, 228] width 59 height 32
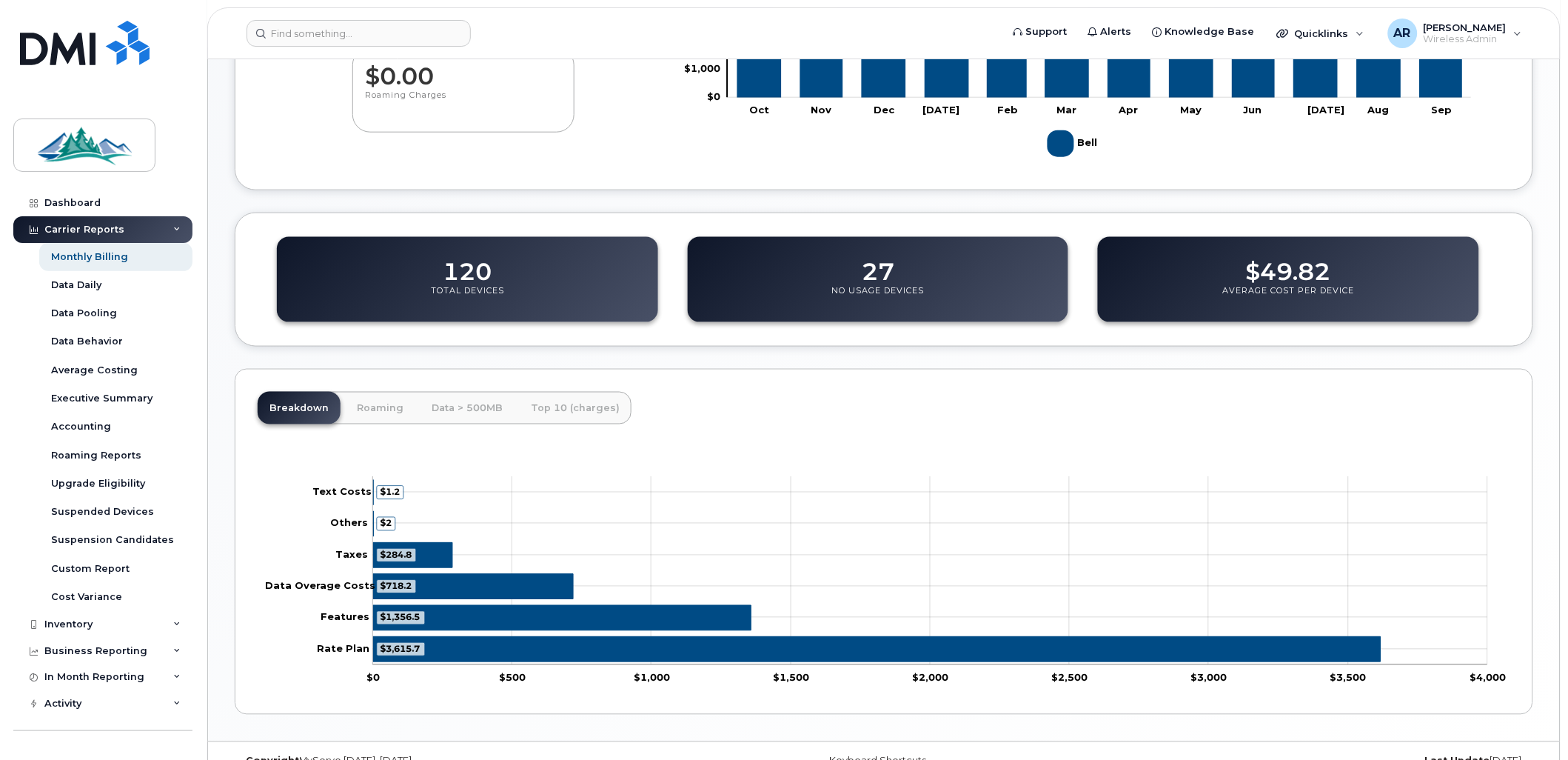
scroll to position [475, 0]
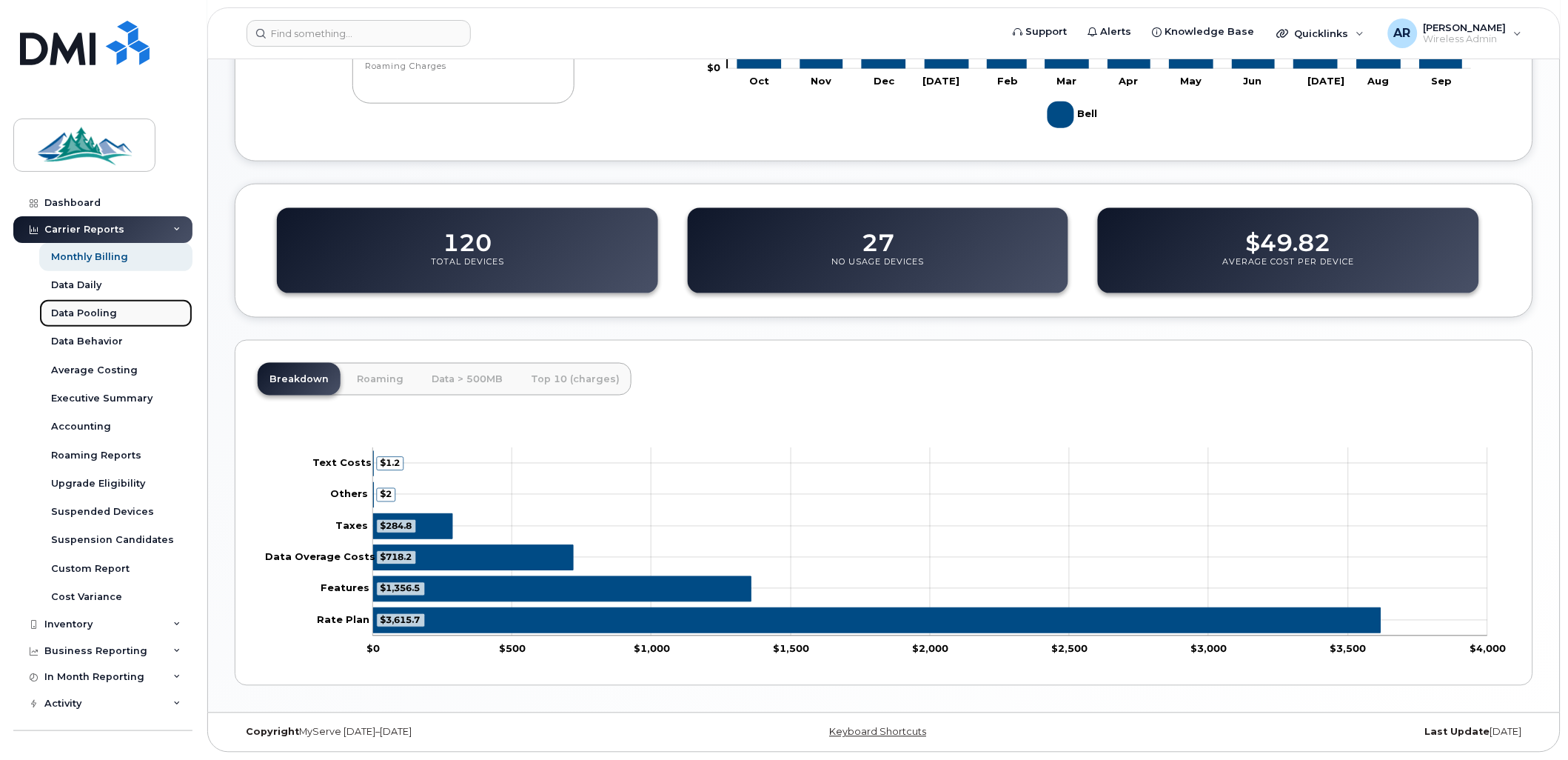
click at [82, 304] on link "Data Pooling" at bounding box center [115, 313] width 153 height 28
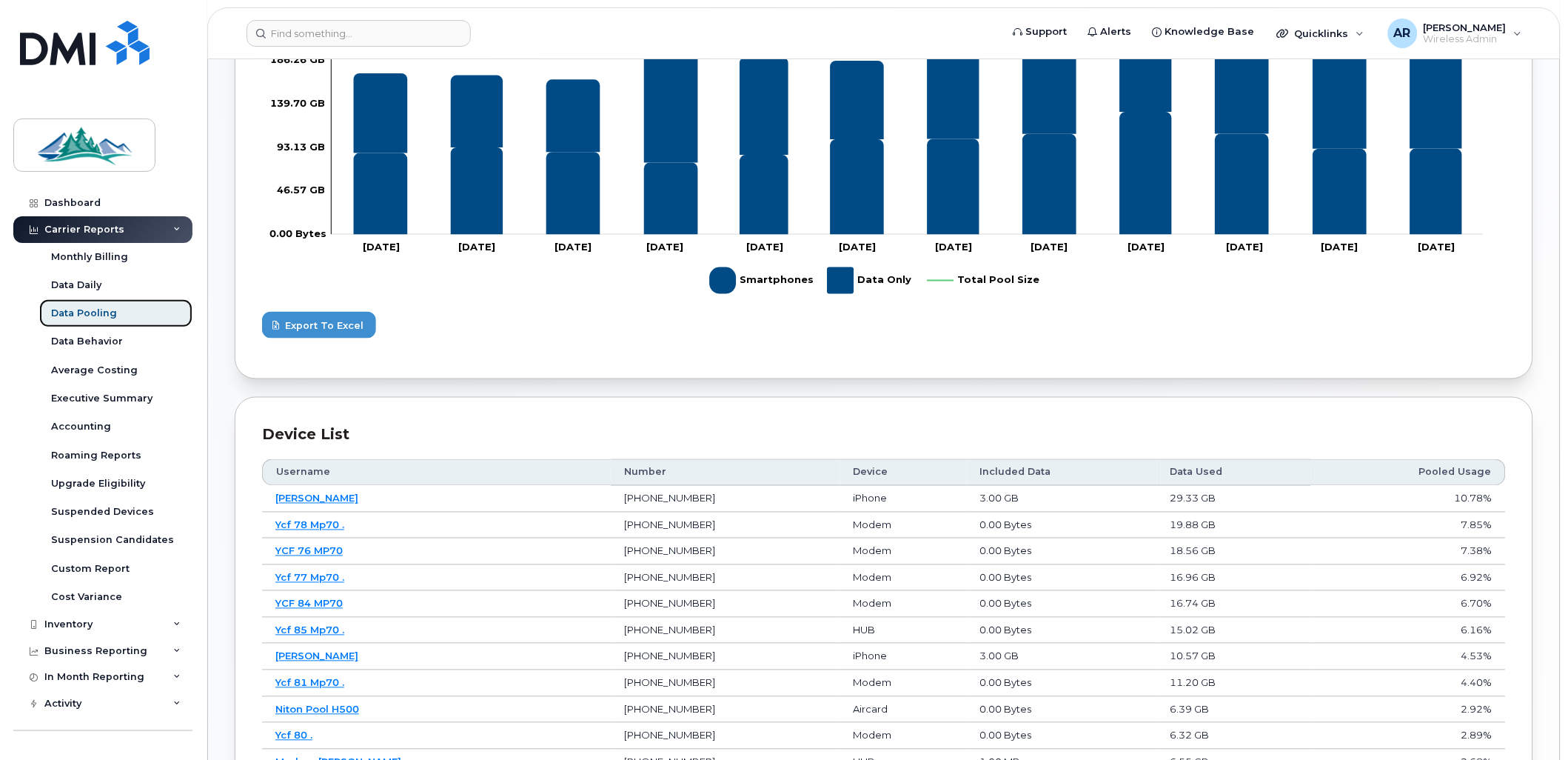
scroll to position [493, 0]
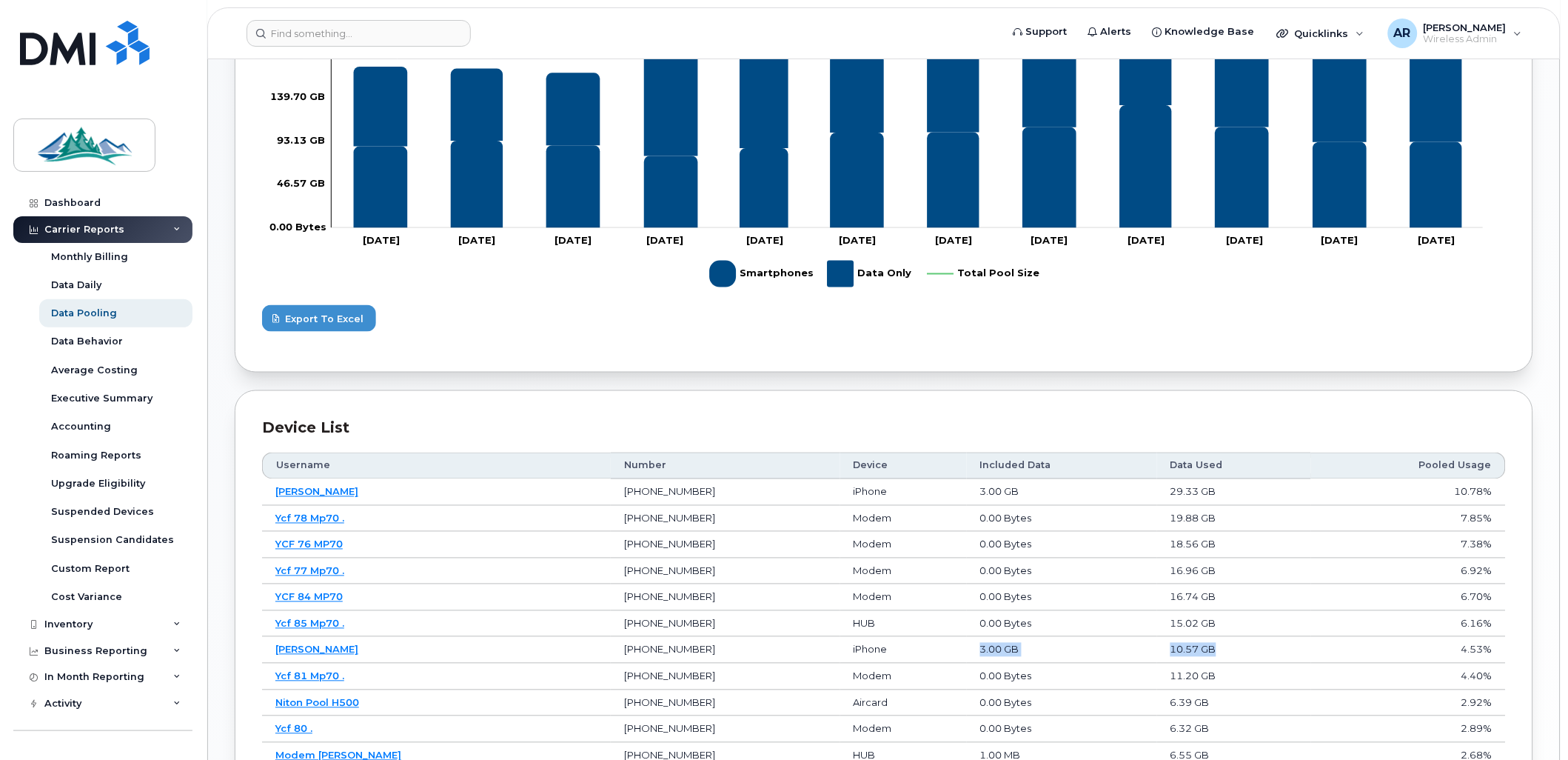
drag, startPoint x: 927, startPoint y: 649, endPoint x: 1203, endPoint y: 646, distance: 276.0
click at [1203, 646] on tr "Luc Mercier 780-728-2049 iPhone 3.00 GB 10.57 GB 4.53%" at bounding box center [883, 650] width 1244 height 27
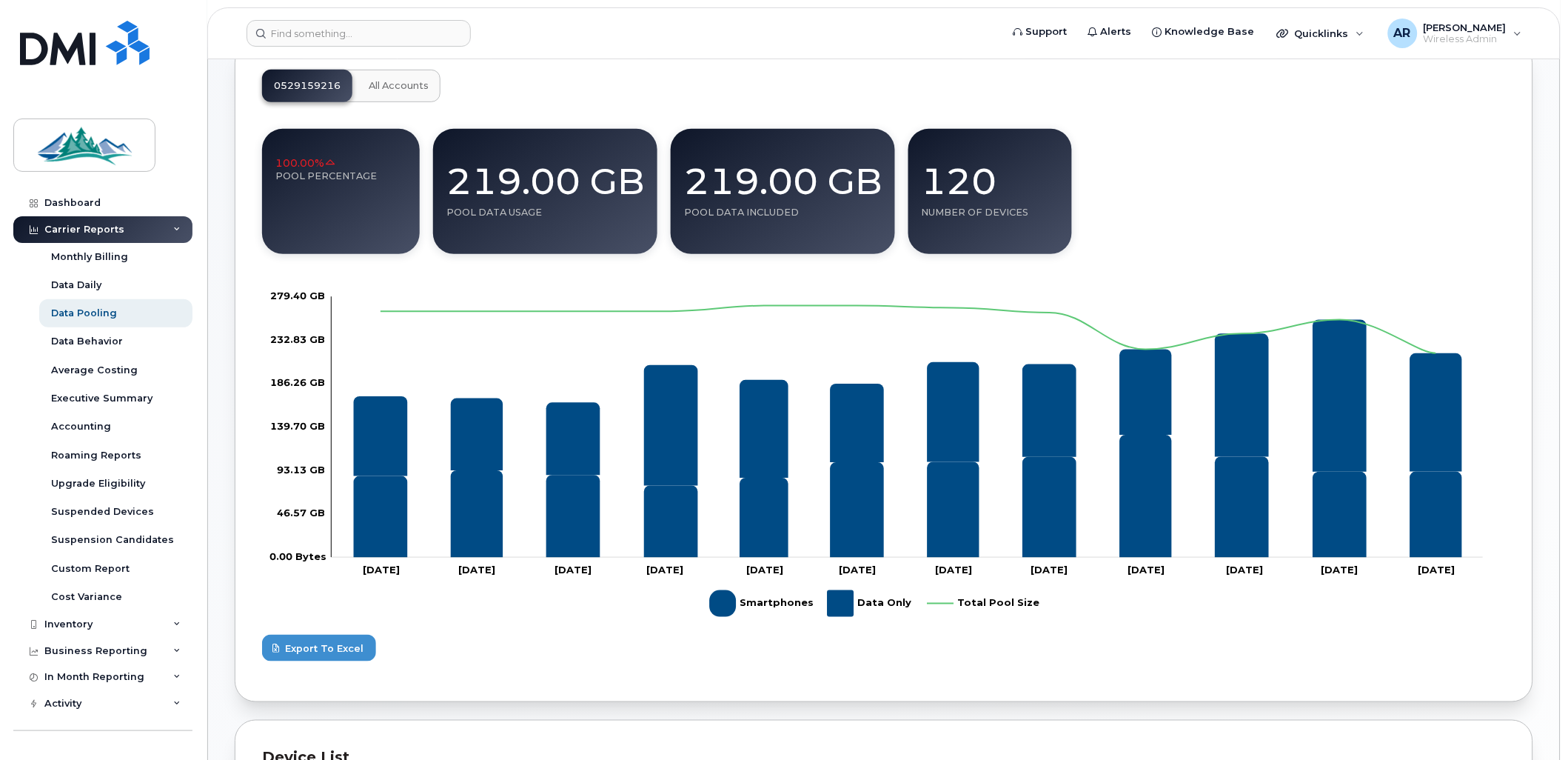
scroll to position [82, 0]
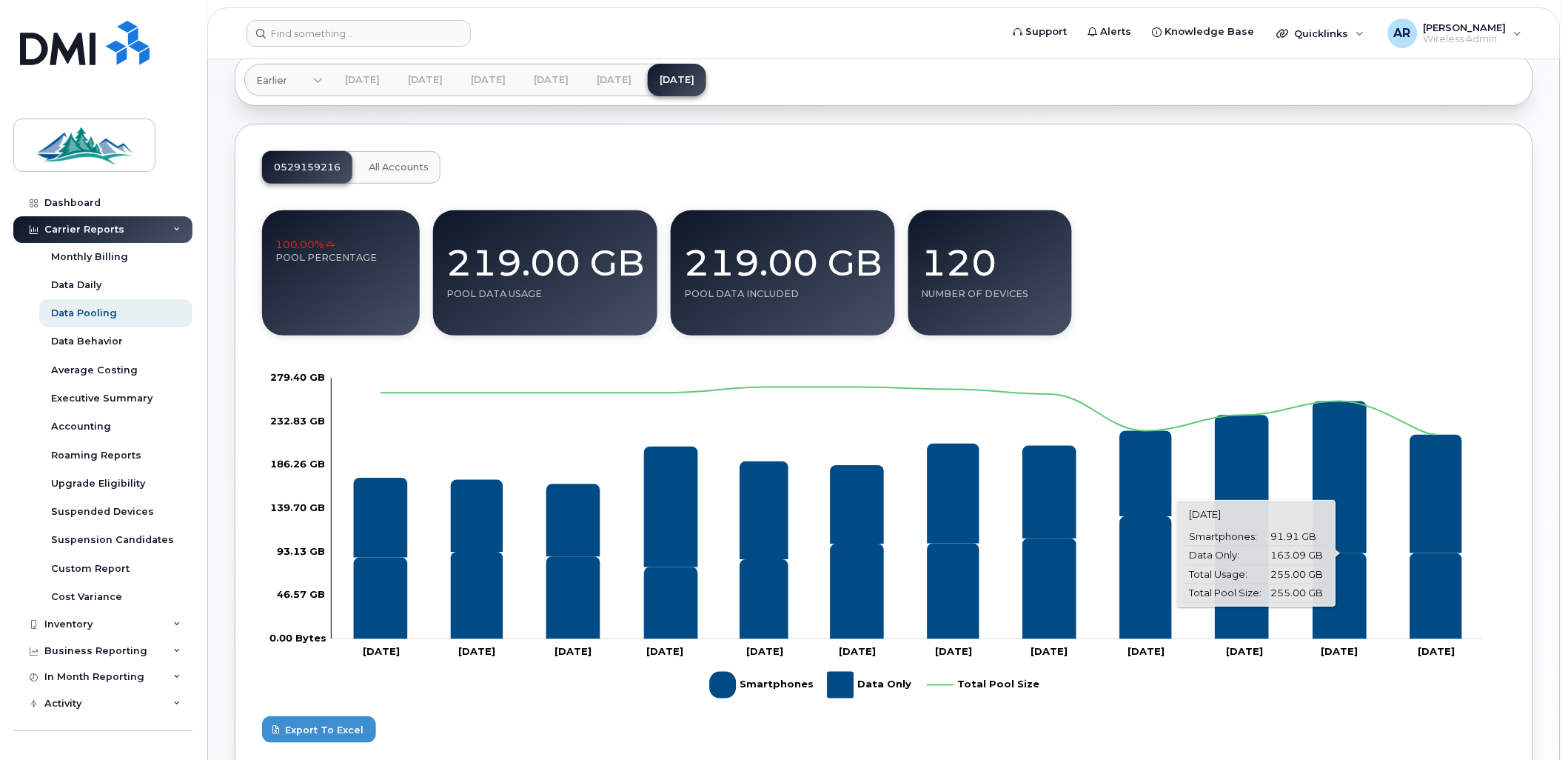
click at [1346, 482] on icon "Data Only" at bounding box center [1340, 477] width 54 height 152
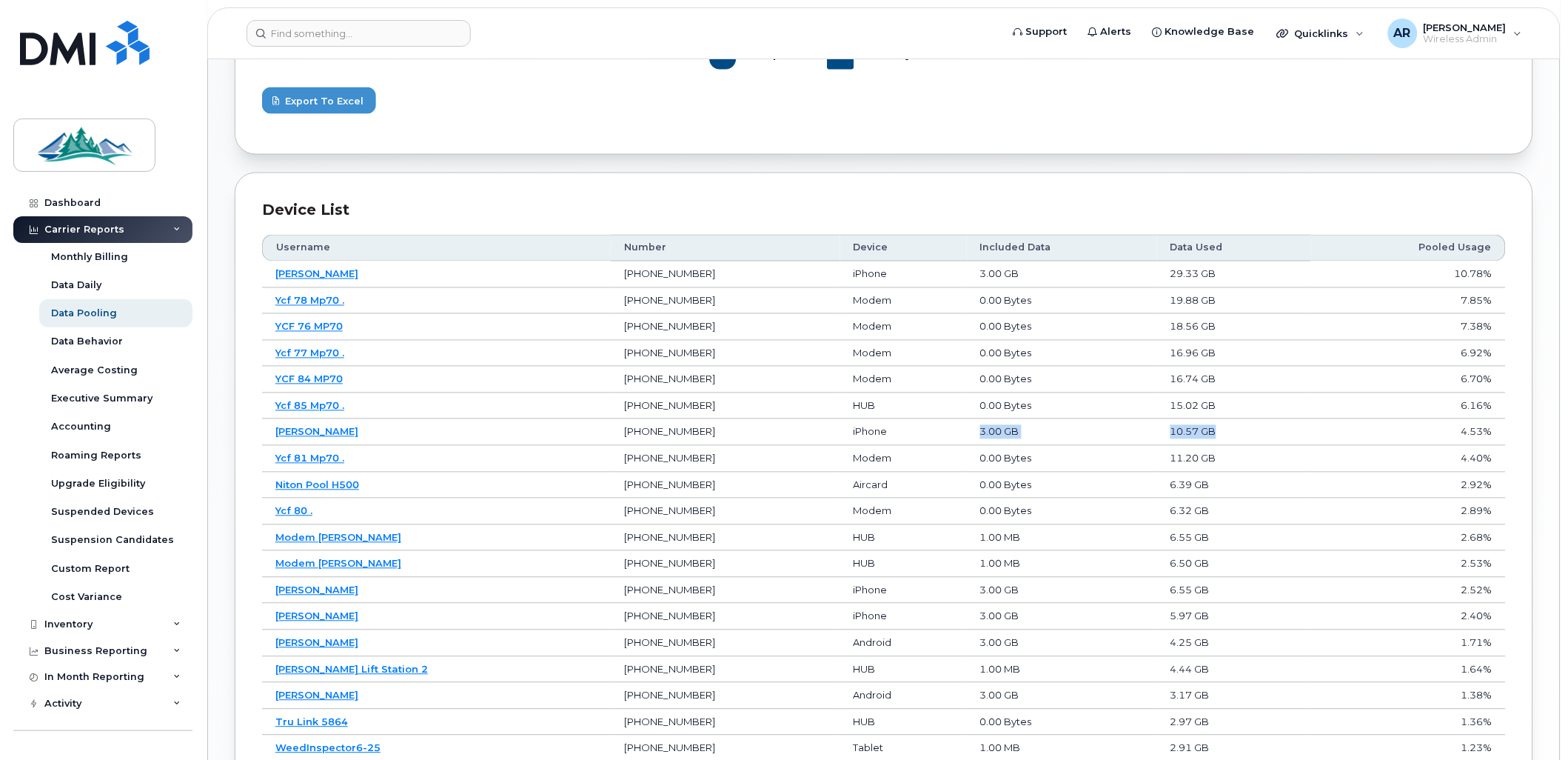
scroll to position [741, 0]
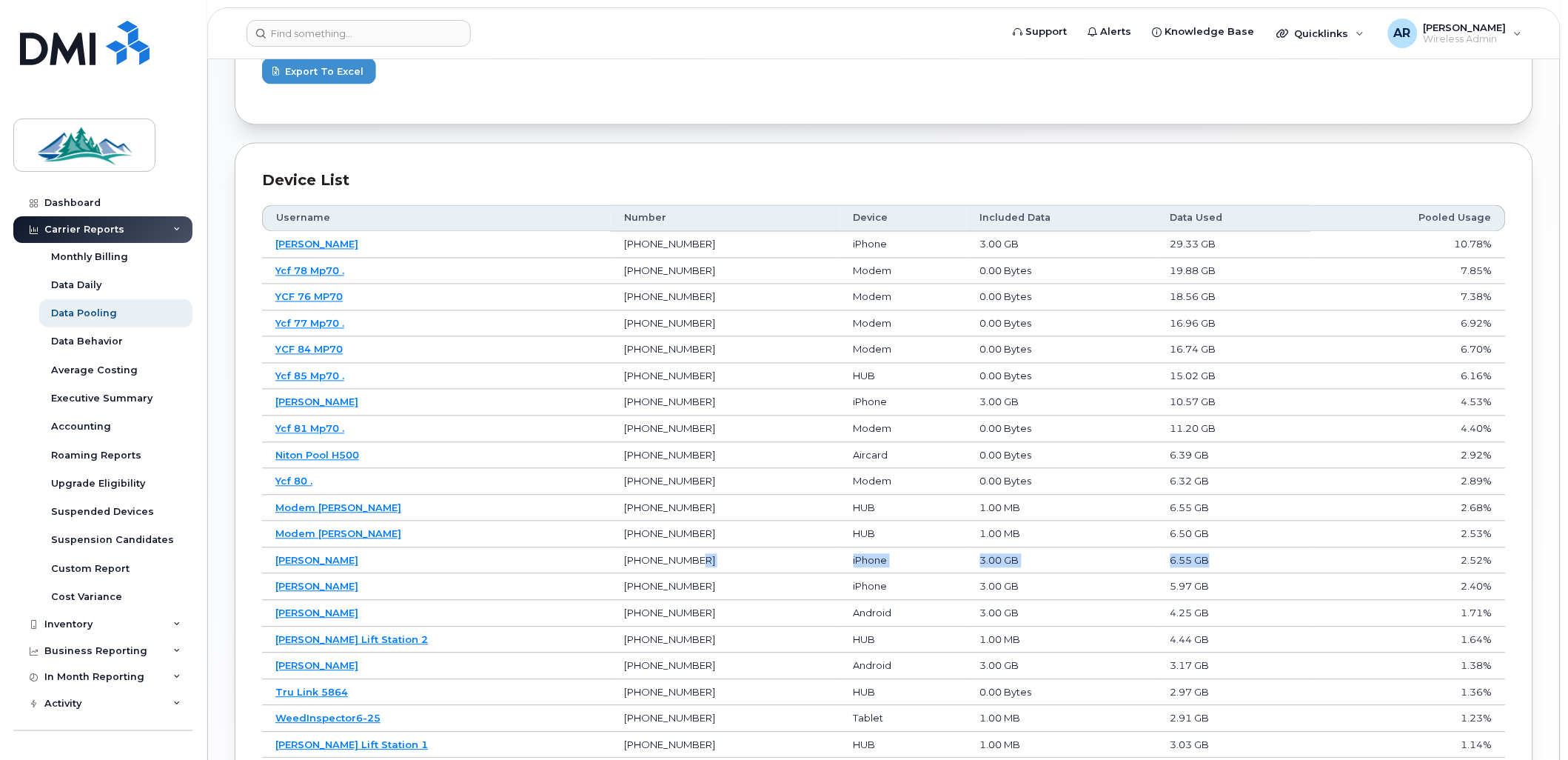
drag, startPoint x: 762, startPoint y: 568, endPoint x: 1187, endPoint y: 553, distance: 425.3
click at [1187, 553] on tr "Stefan Felsing 780-712-5677 iPhone 3.00 GB 6.55 GB 2.52%" at bounding box center [883, 561] width 1244 height 27
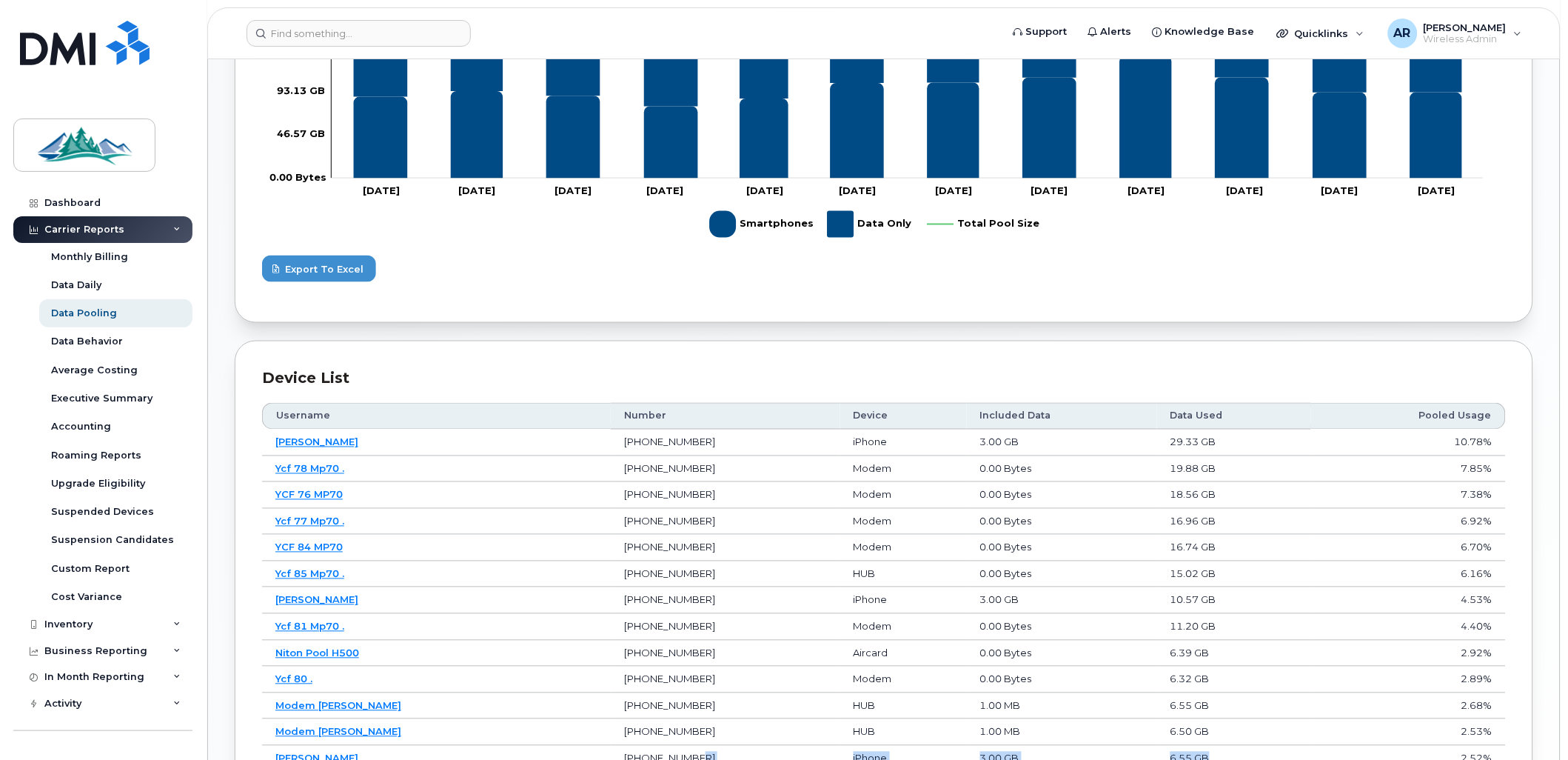
scroll to position [247, 0]
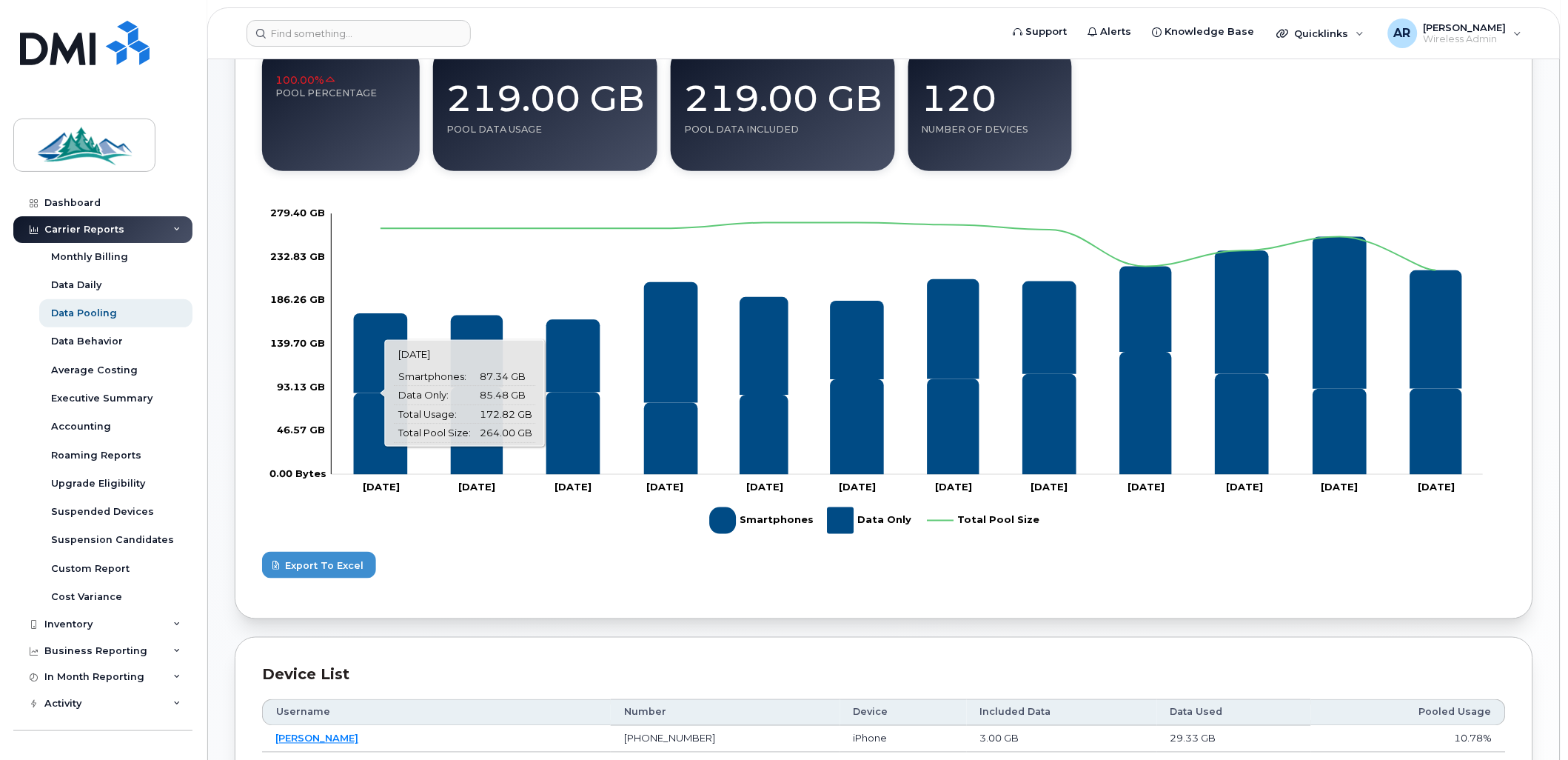
click at [384, 399] on icon "Smartphones" at bounding box center [380, 433] width 54 height 81
click at [379, 358] on icon "Data Only" at bounding box center [380, 353] width 54 height 80
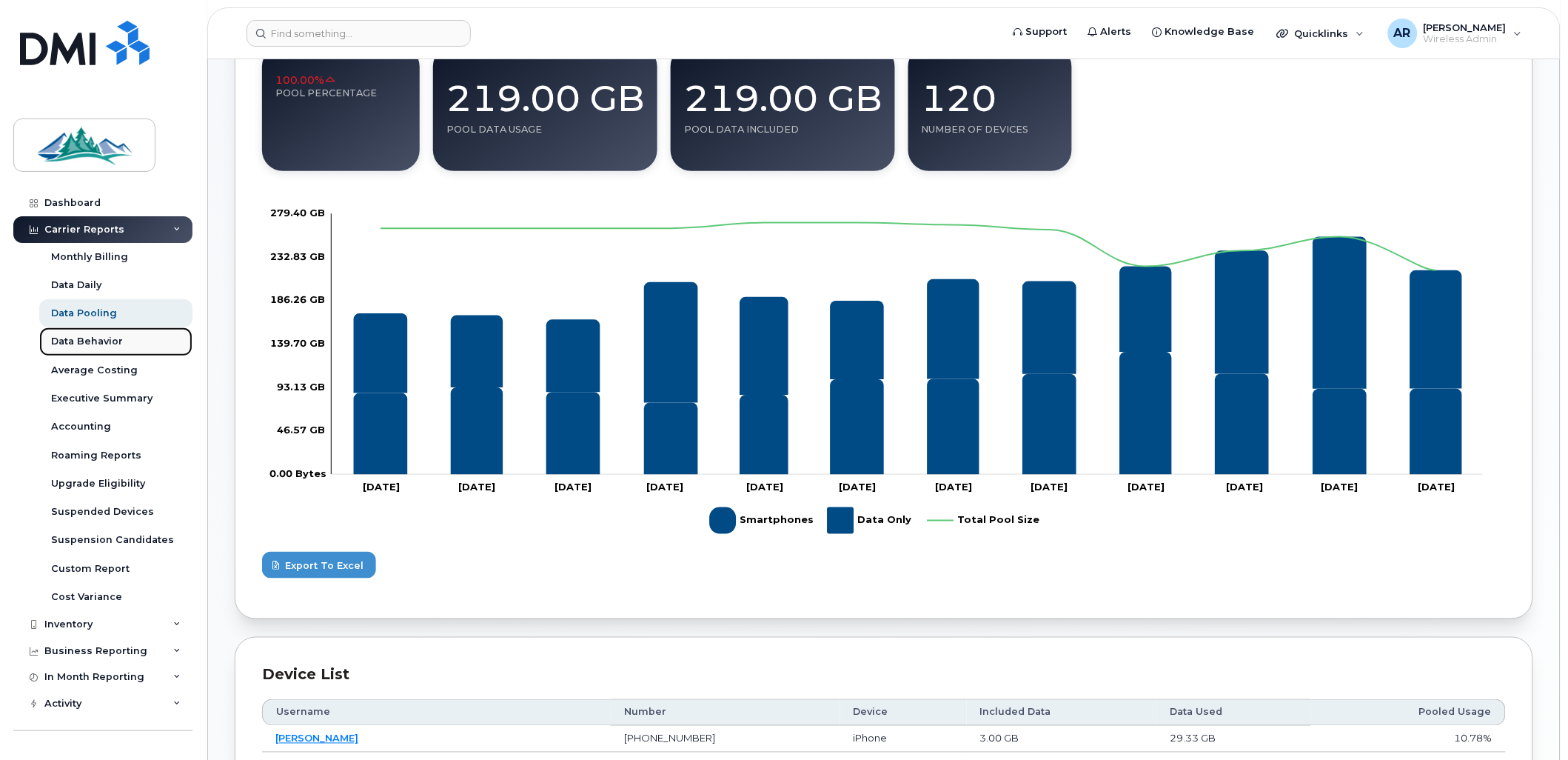
click at [102, 333] on link "Data Behavior" at bounding box center [115, 341] width 153 height 28
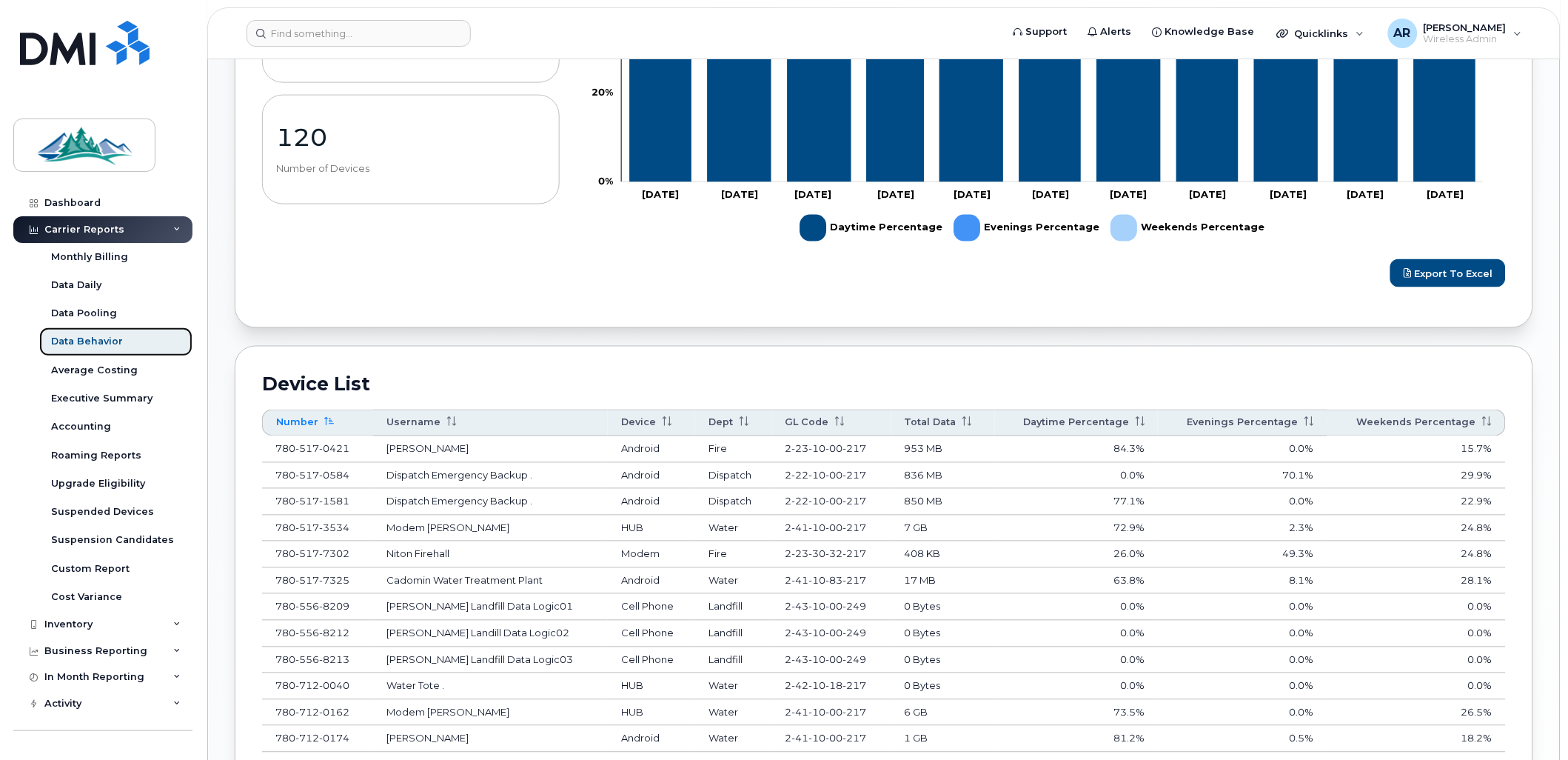
scroll to position [575, 0]
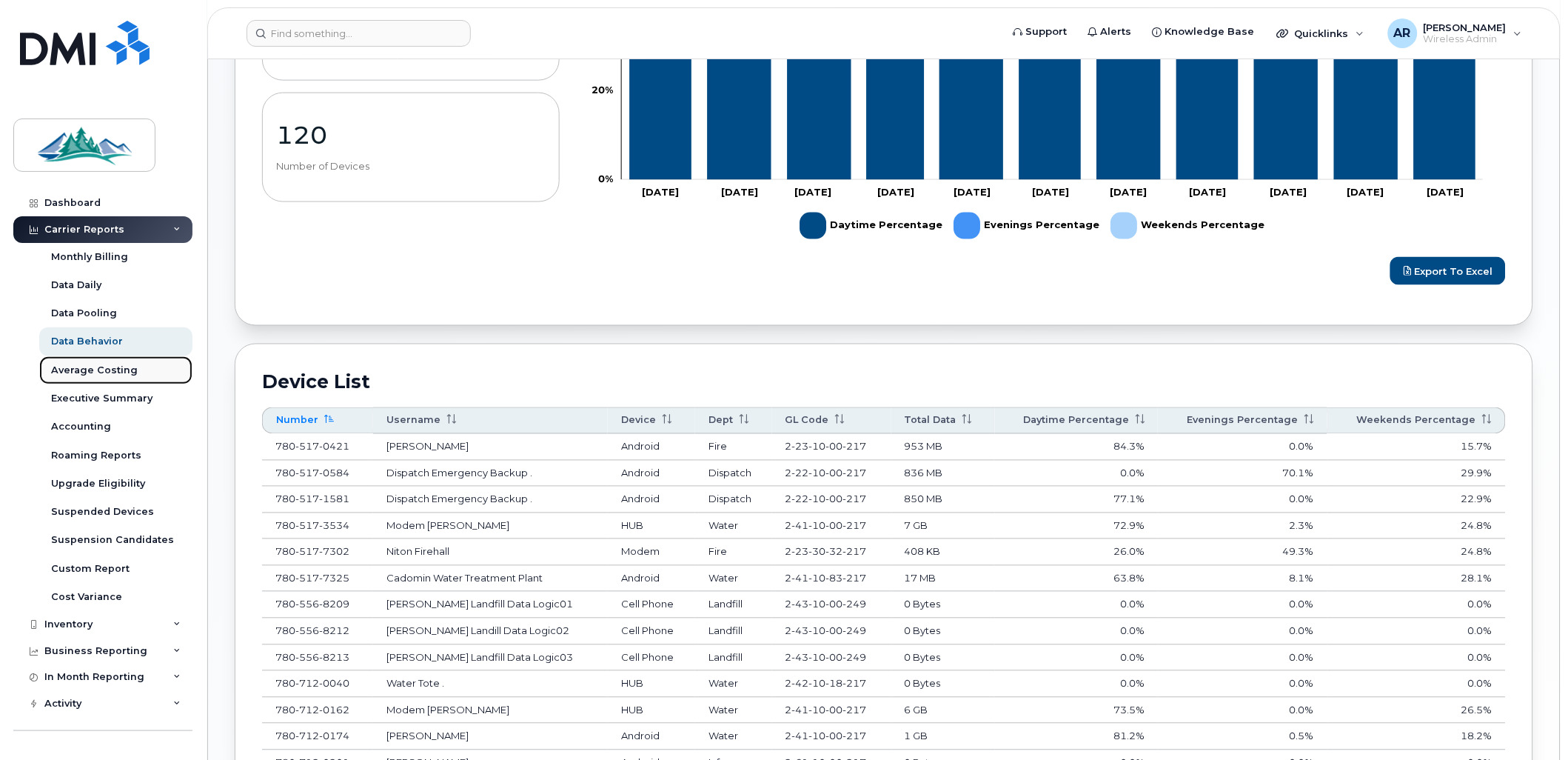
click at [76, 369] on div "Average Costing" at bounding box center [94, 370] width 87 height 13
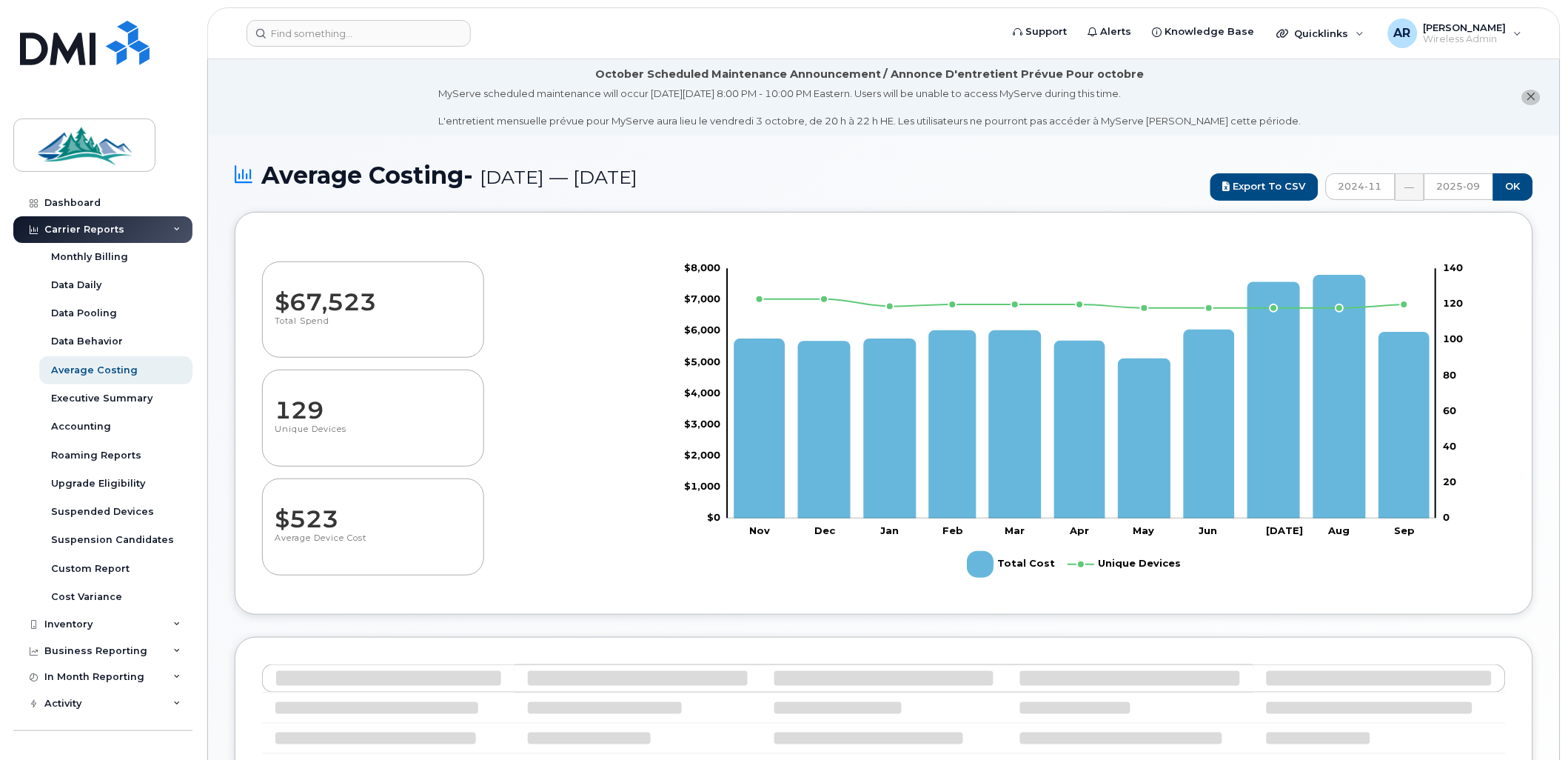
select select "100"
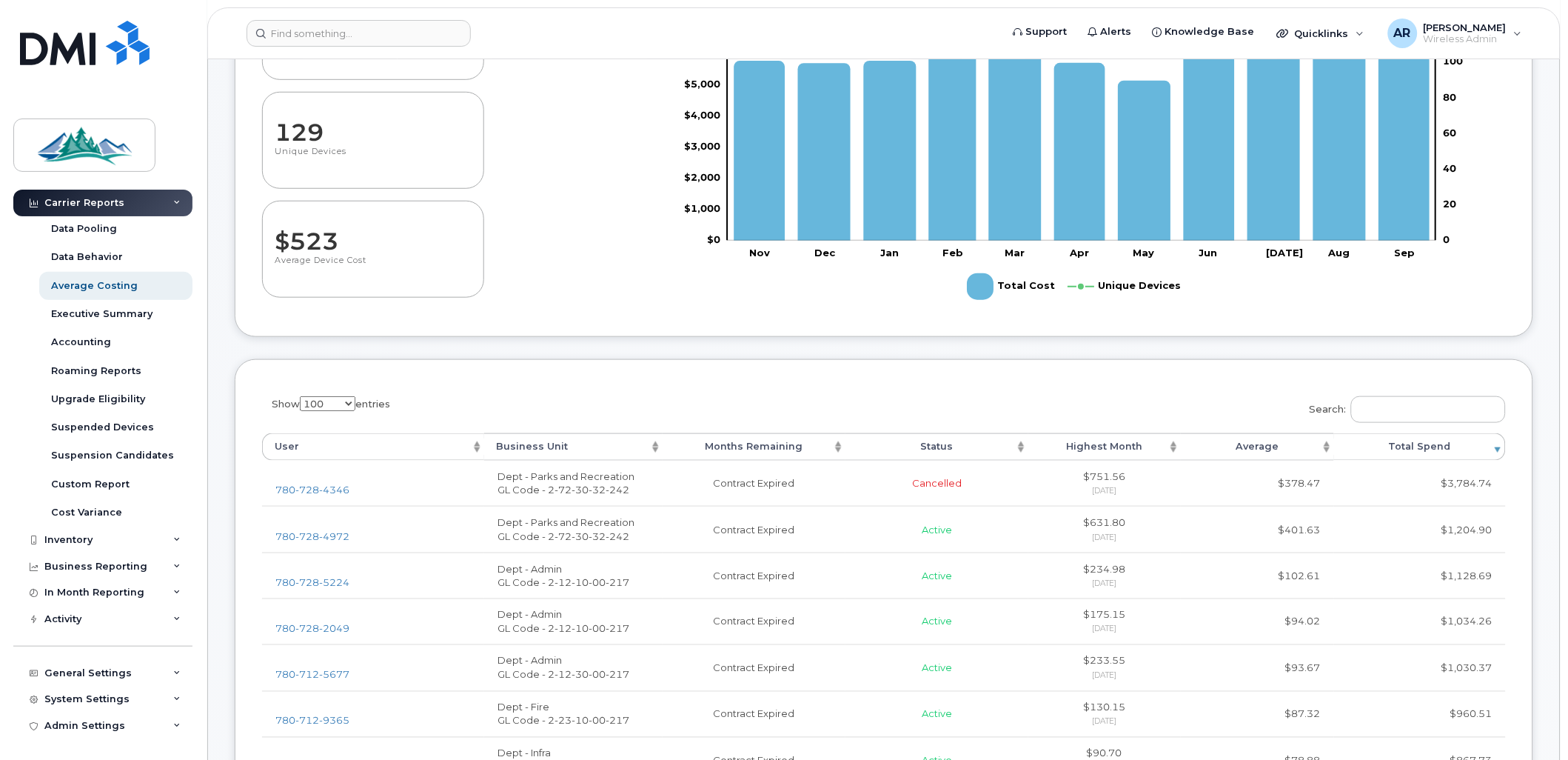
scroll to position [329, 0]
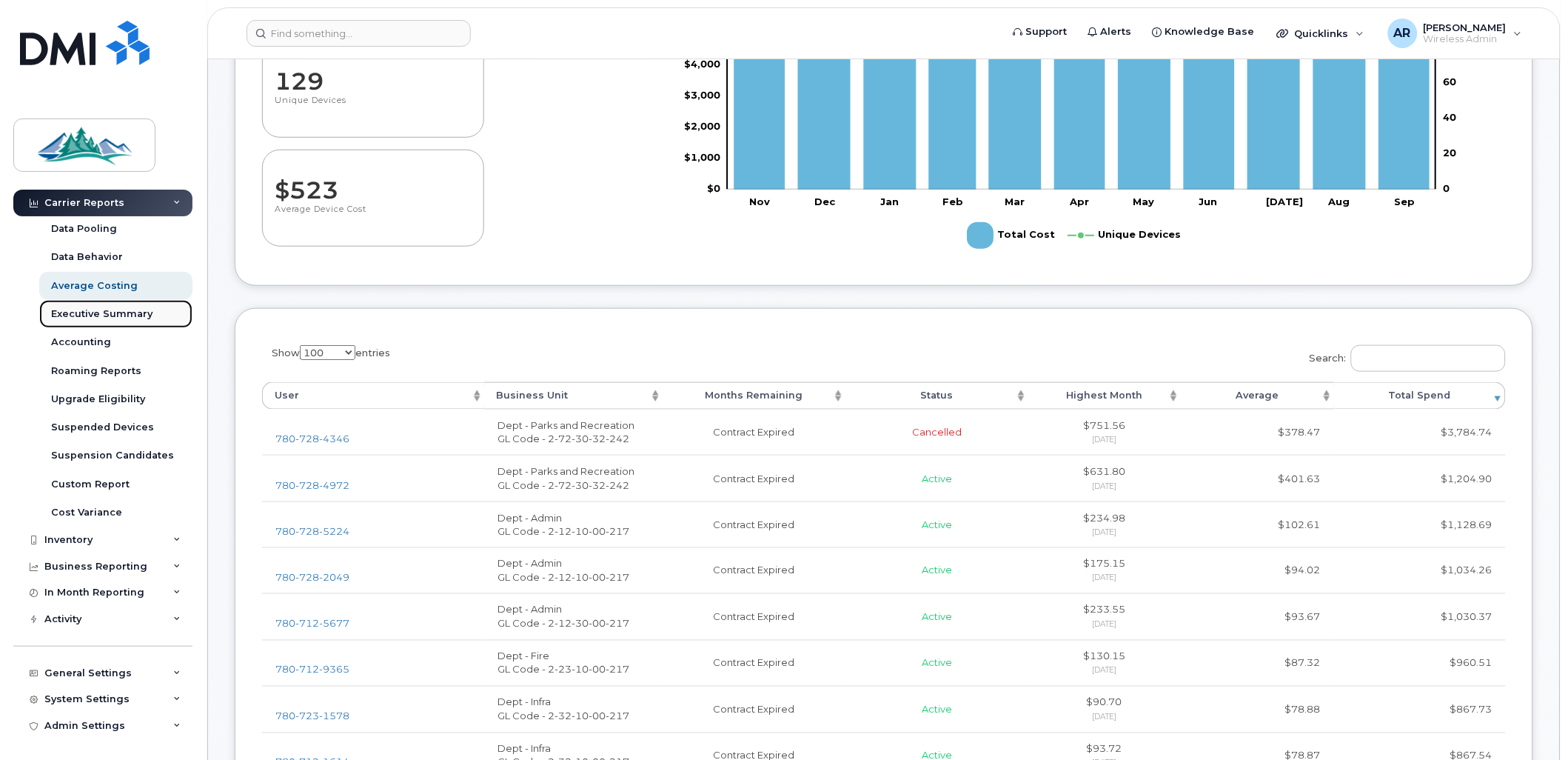
click at [108, 314] on div "Executive Summary" at bounding box center [102, 314] width 101 height 13
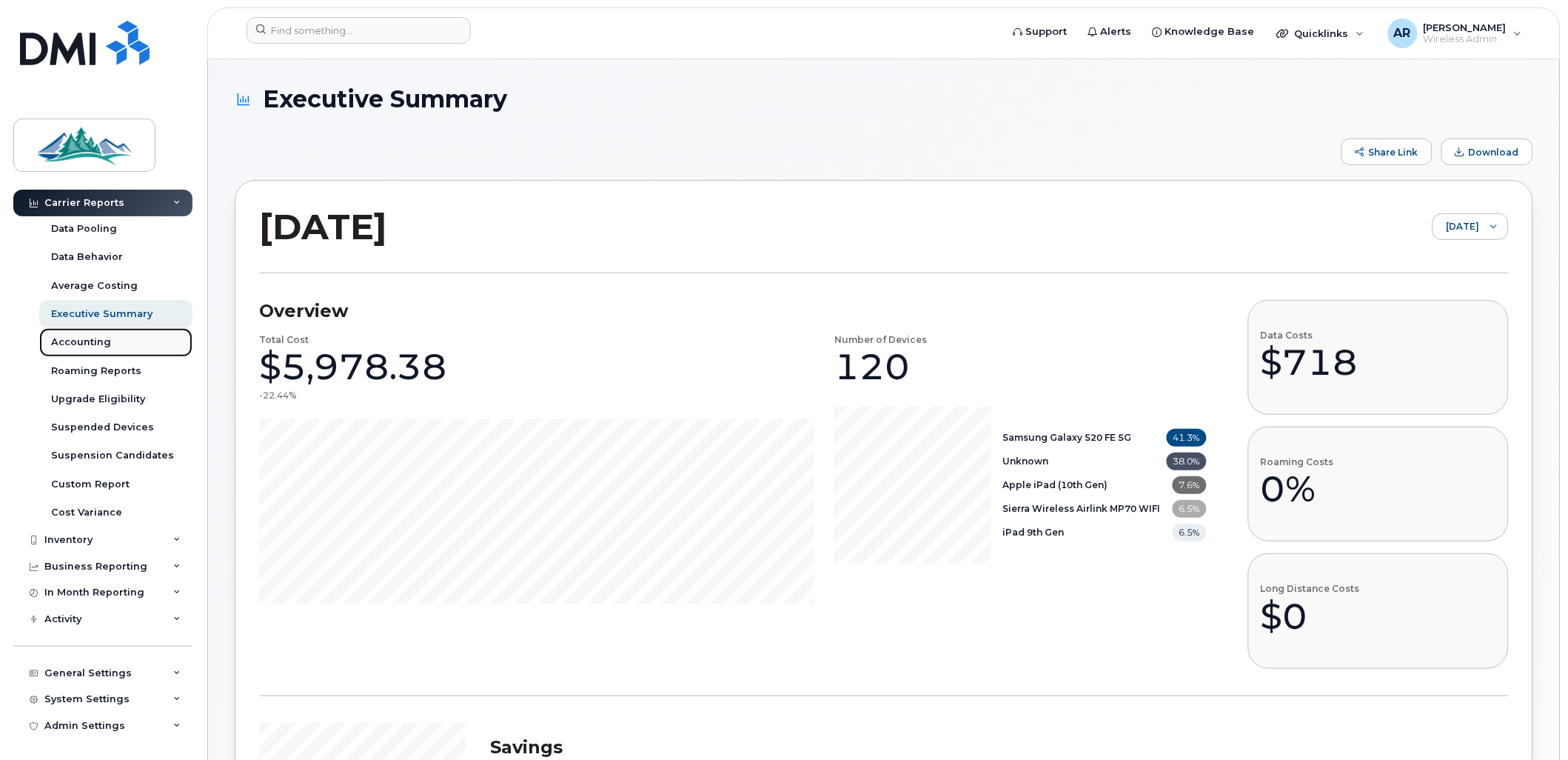
click at [93, 348] on div "Accounting" at bounding box center [81, 342] width 60 height 13
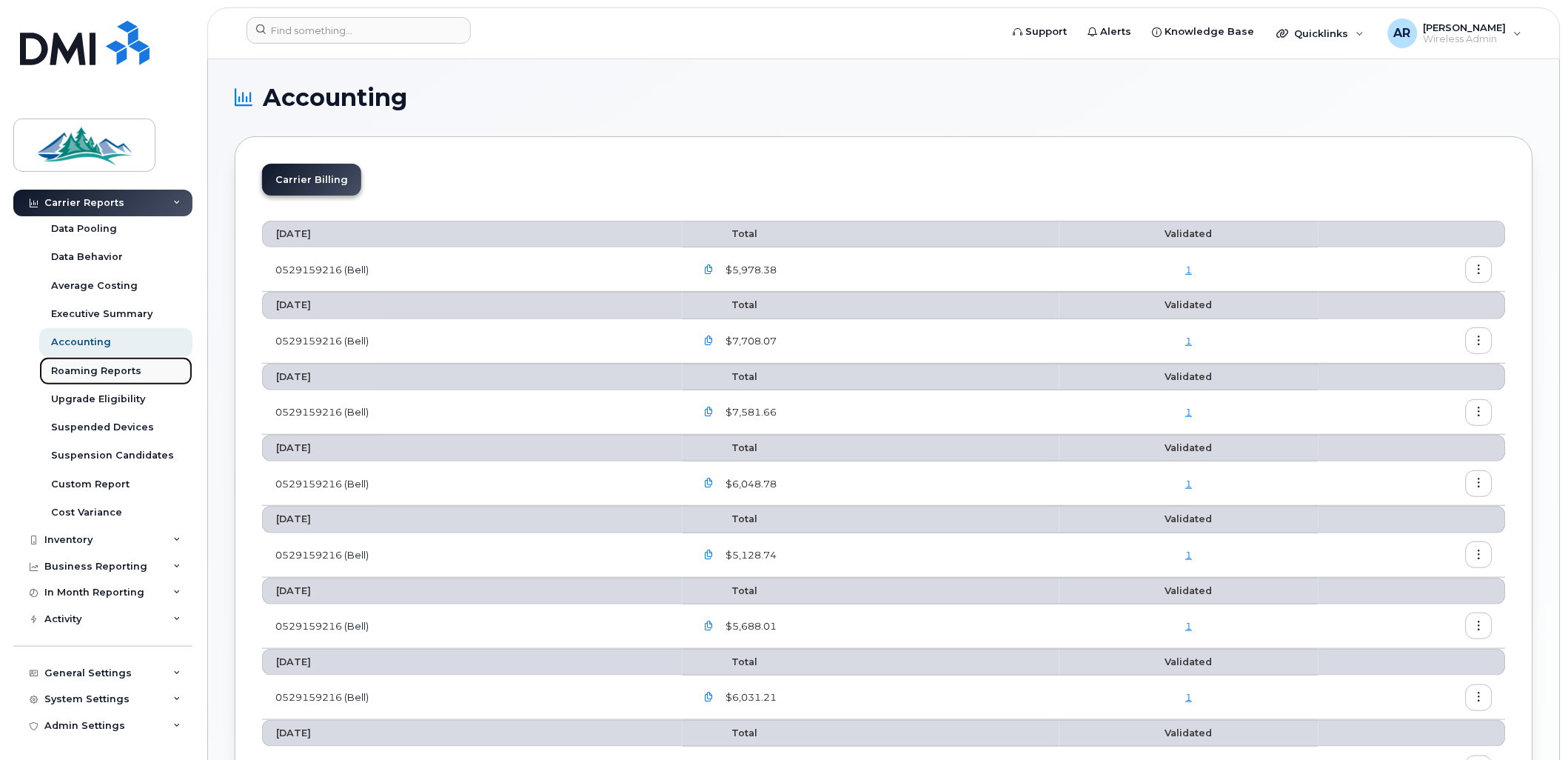
click at [83, 375] on div "Roaming Reports" at bounding box center [96, 371] width 90 height 13
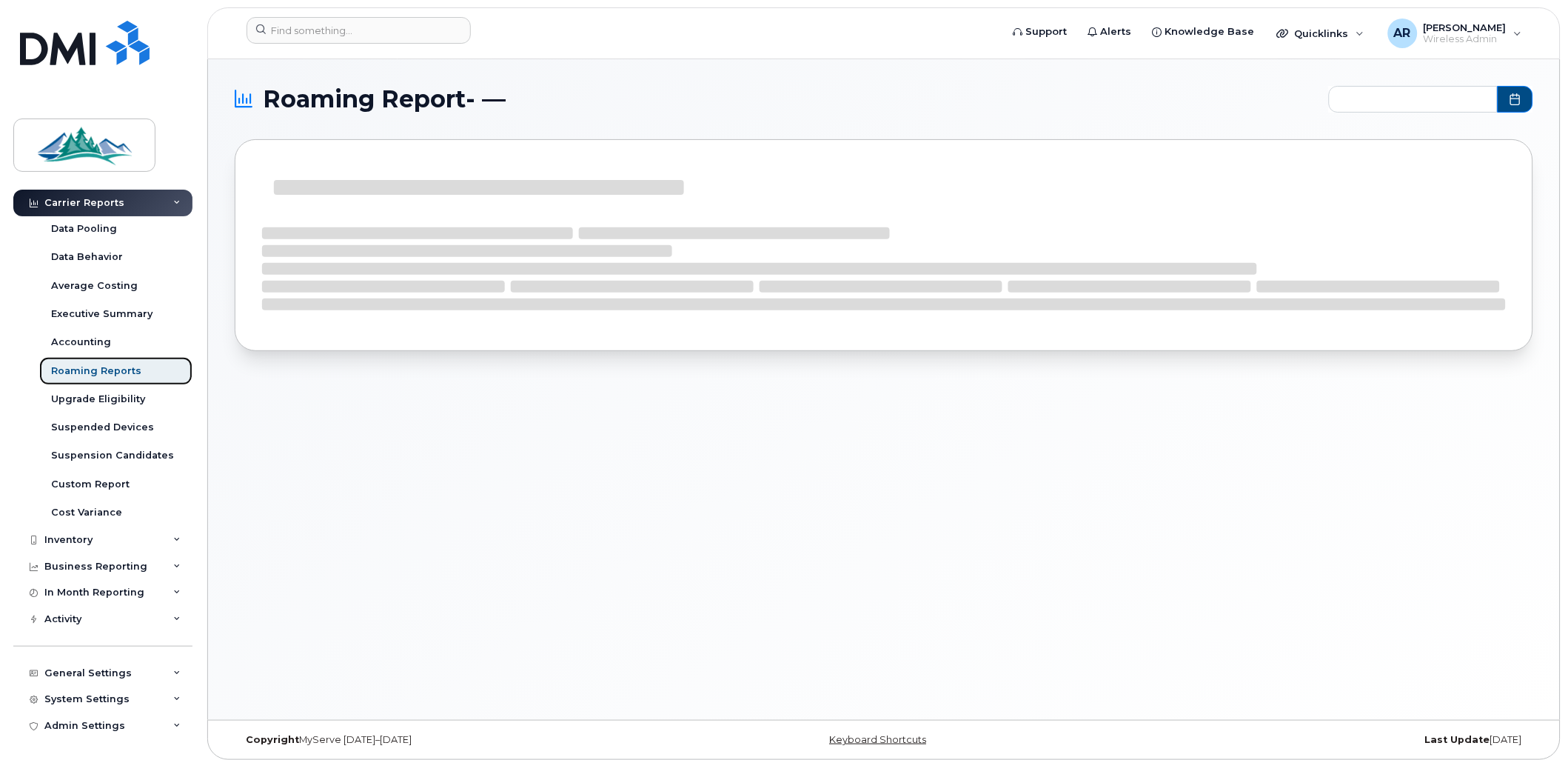
type input "2024-11 - 2025-09"
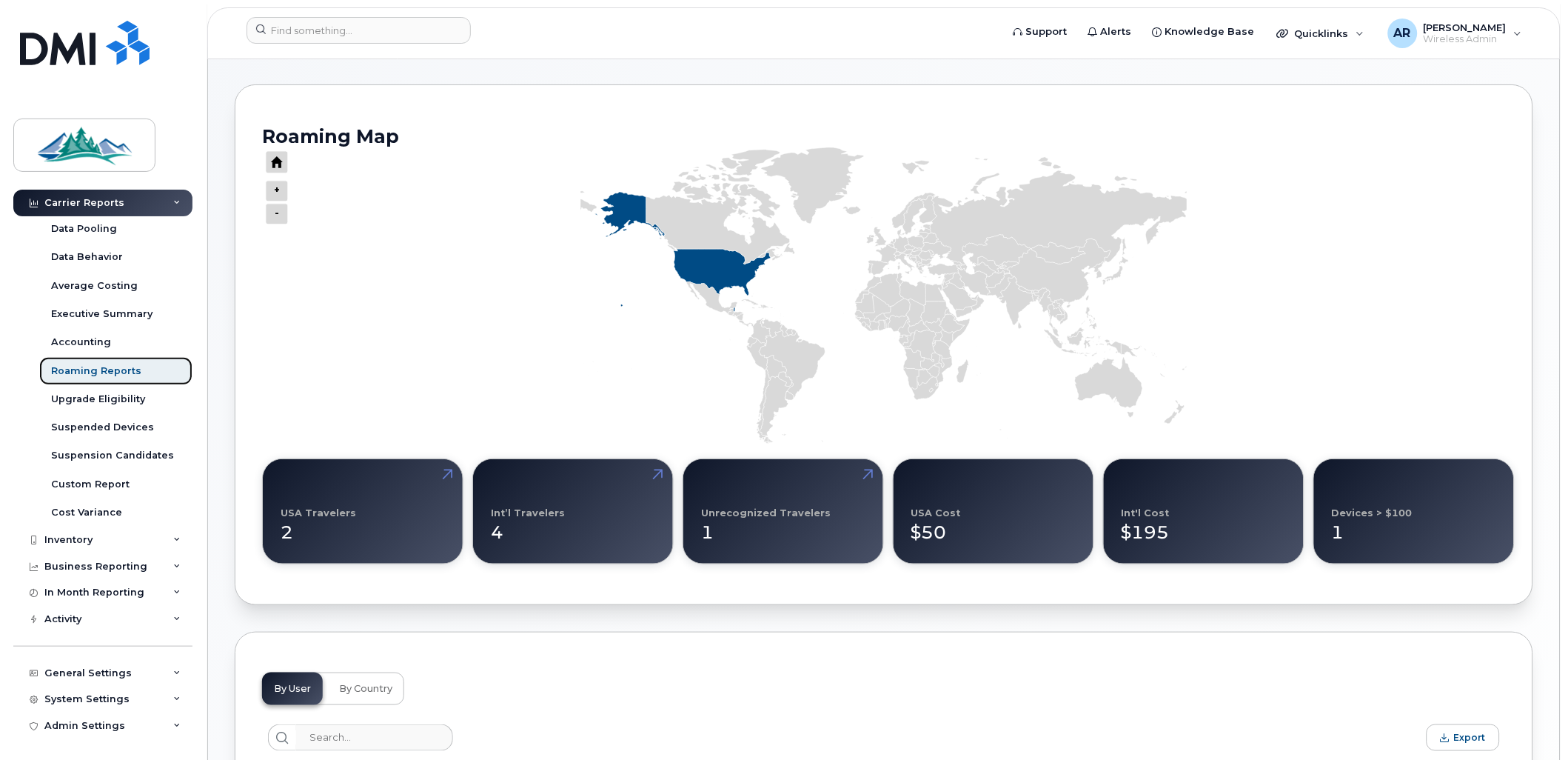
scroll to position [82, 0]
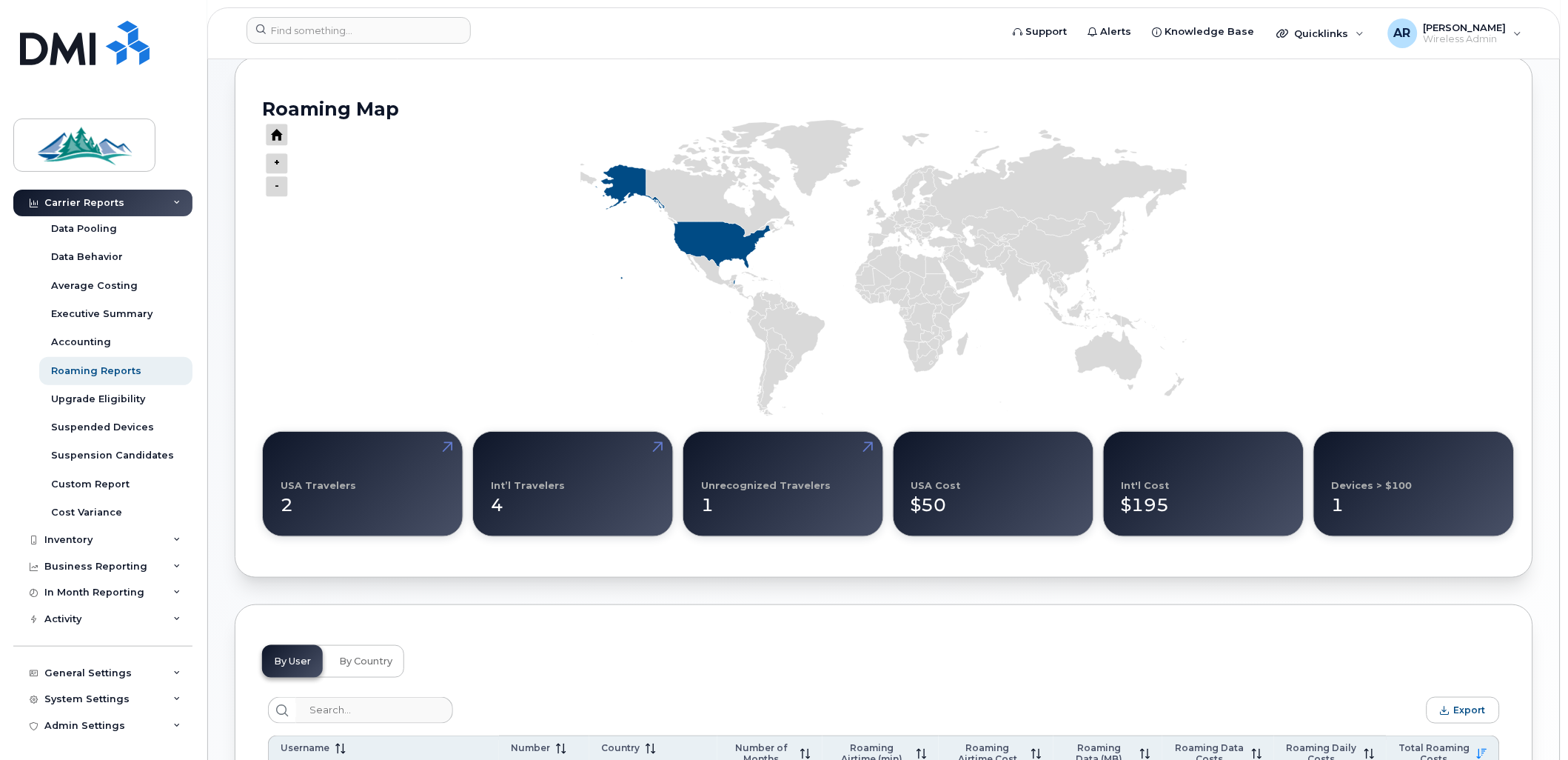
click at [293, 502] on div "2" at bounding box center [363, 499] width 164 height 38
click at [287, 505] on div "2" at bounding box center [363, 499] width 164 height 38
click at [351, 472] on div "USA Travelers 2" at bounding box center [362, 483] width 201 height 105
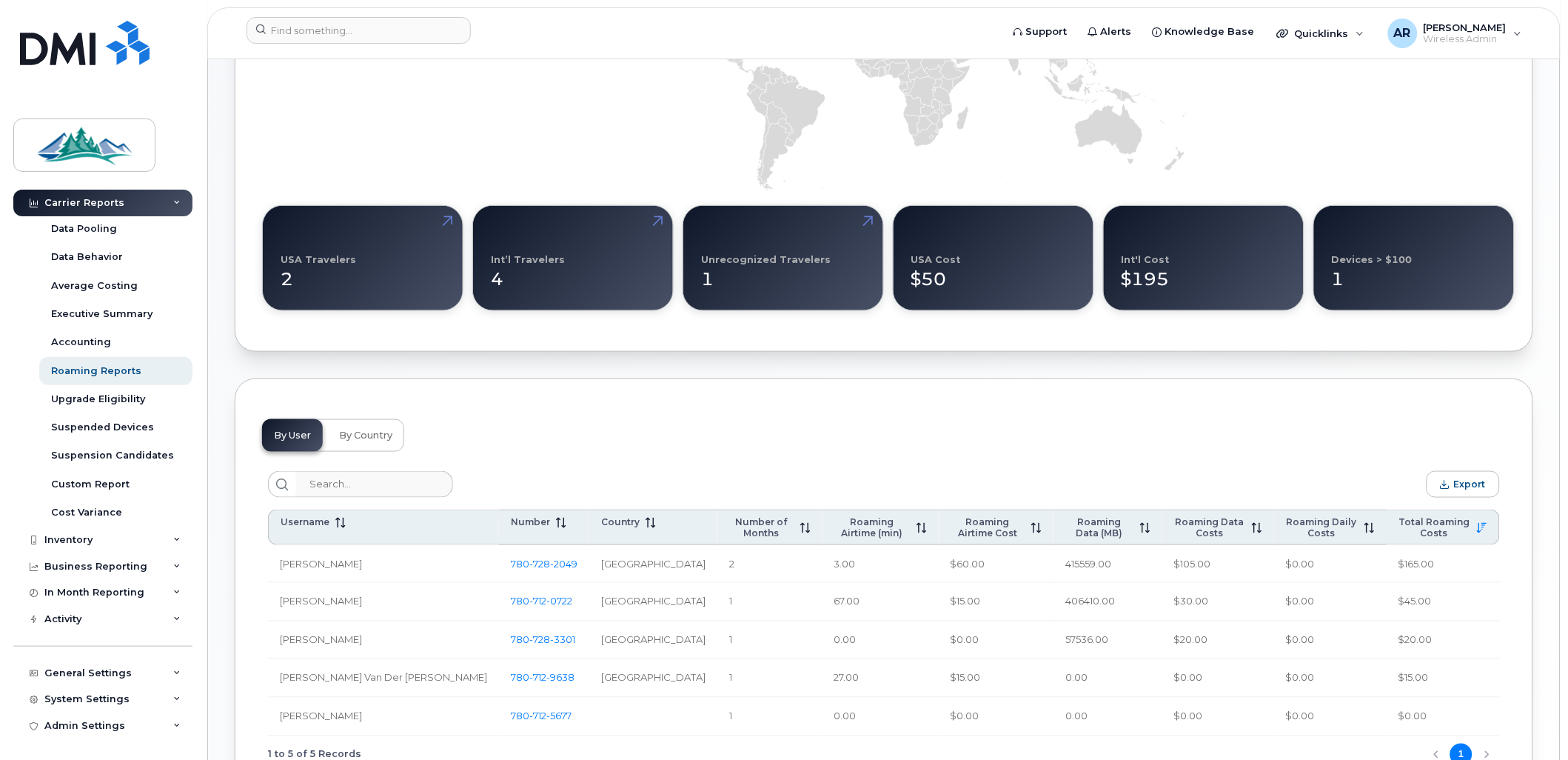
scroll to position [483, 0]
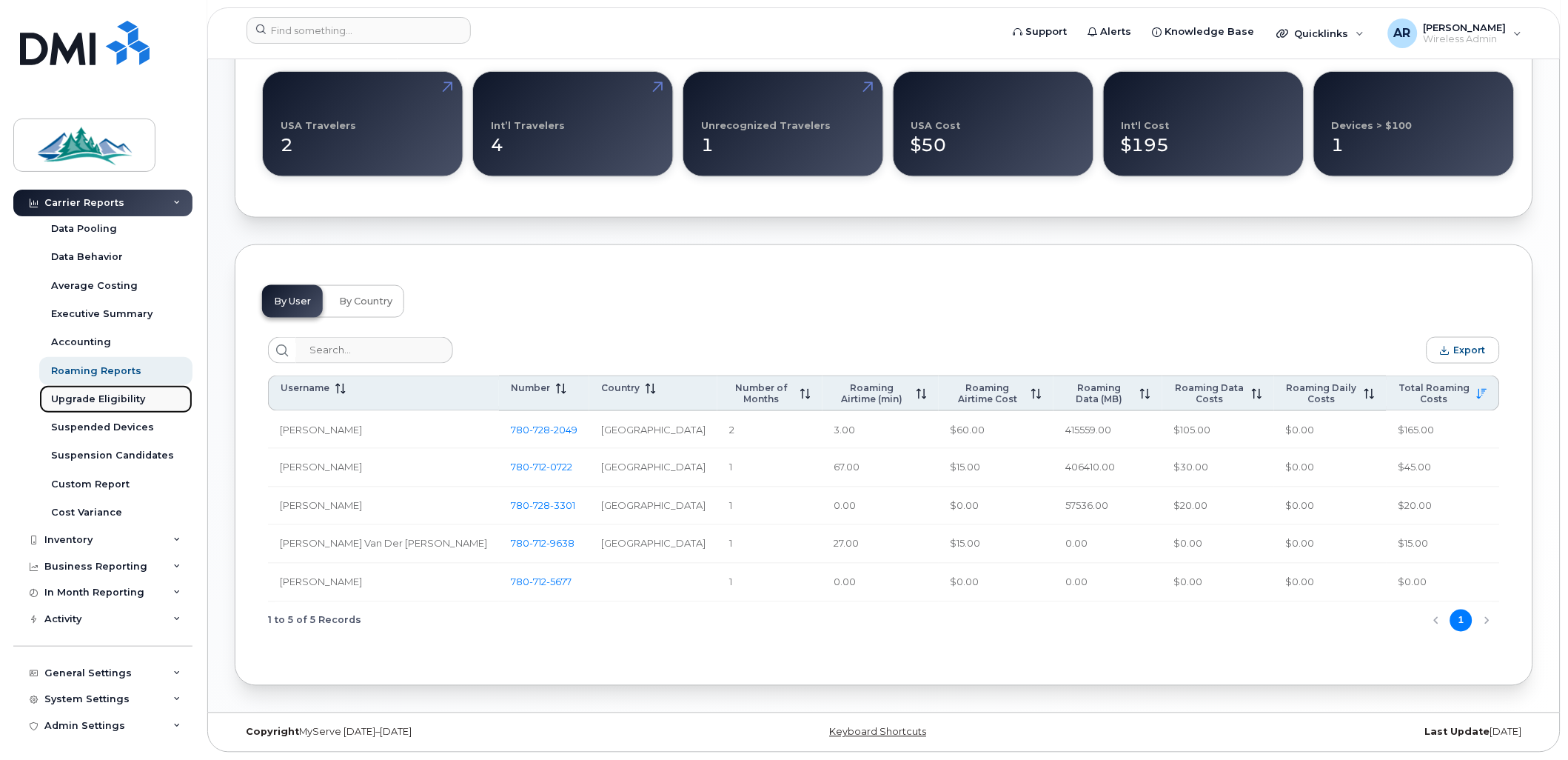
click at [119, 401] on div "Upgrade Eligibility" at bounding box center [98, 399] width 94 height 13
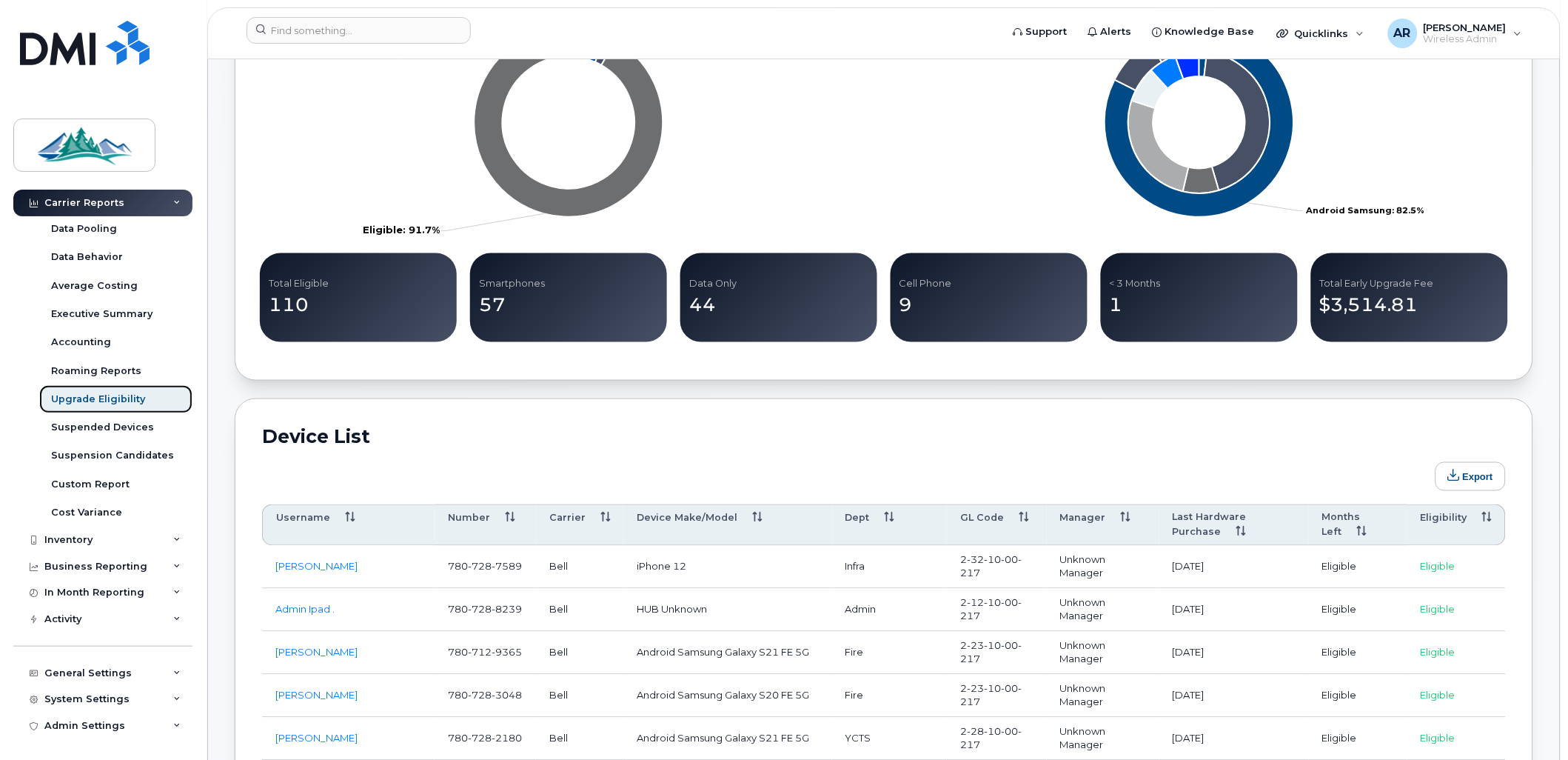
scroll to position [575, 0]
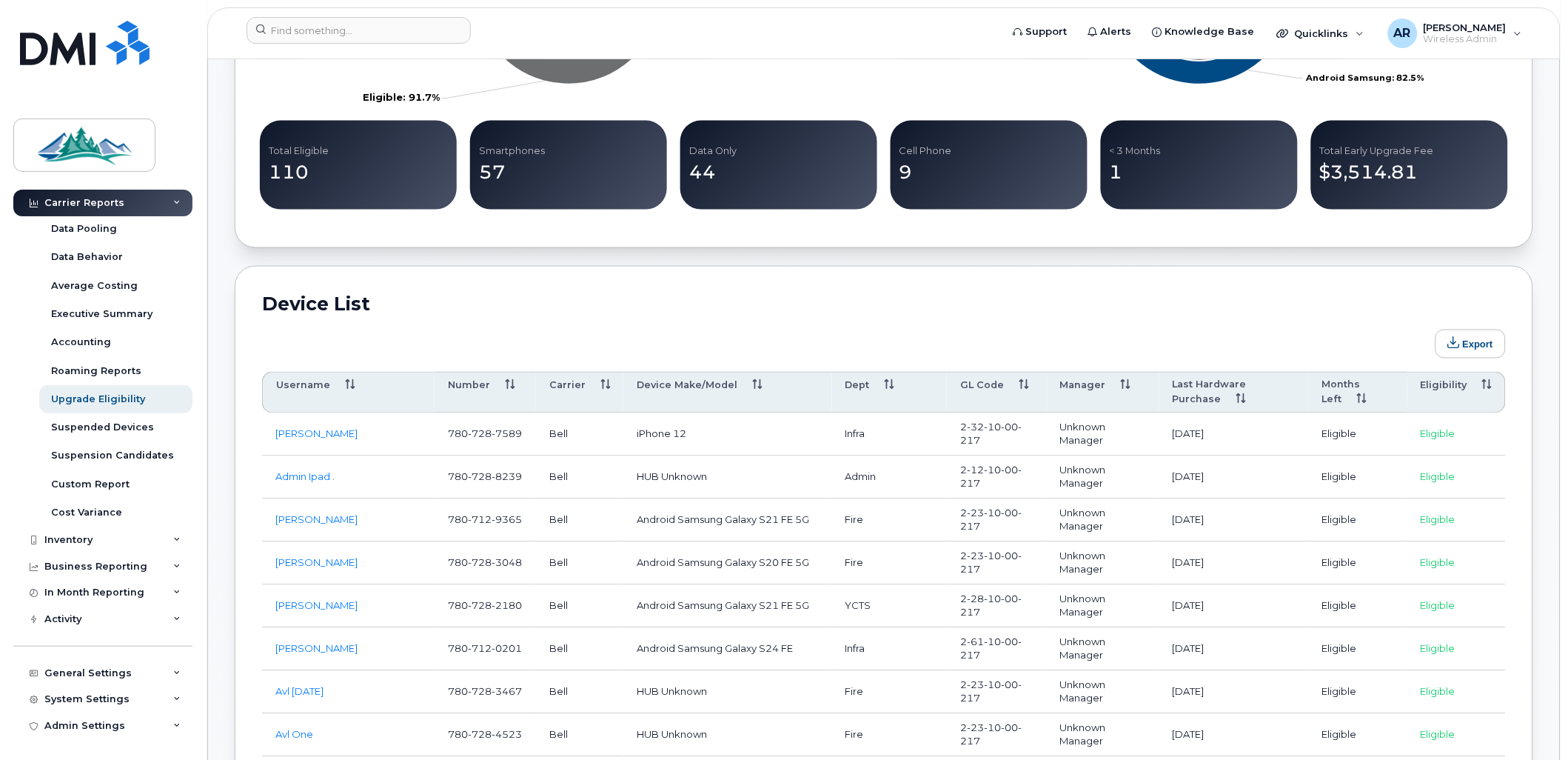
click at [307, 174] on p "110" at bounding box center [358, 172] width 179 height 27
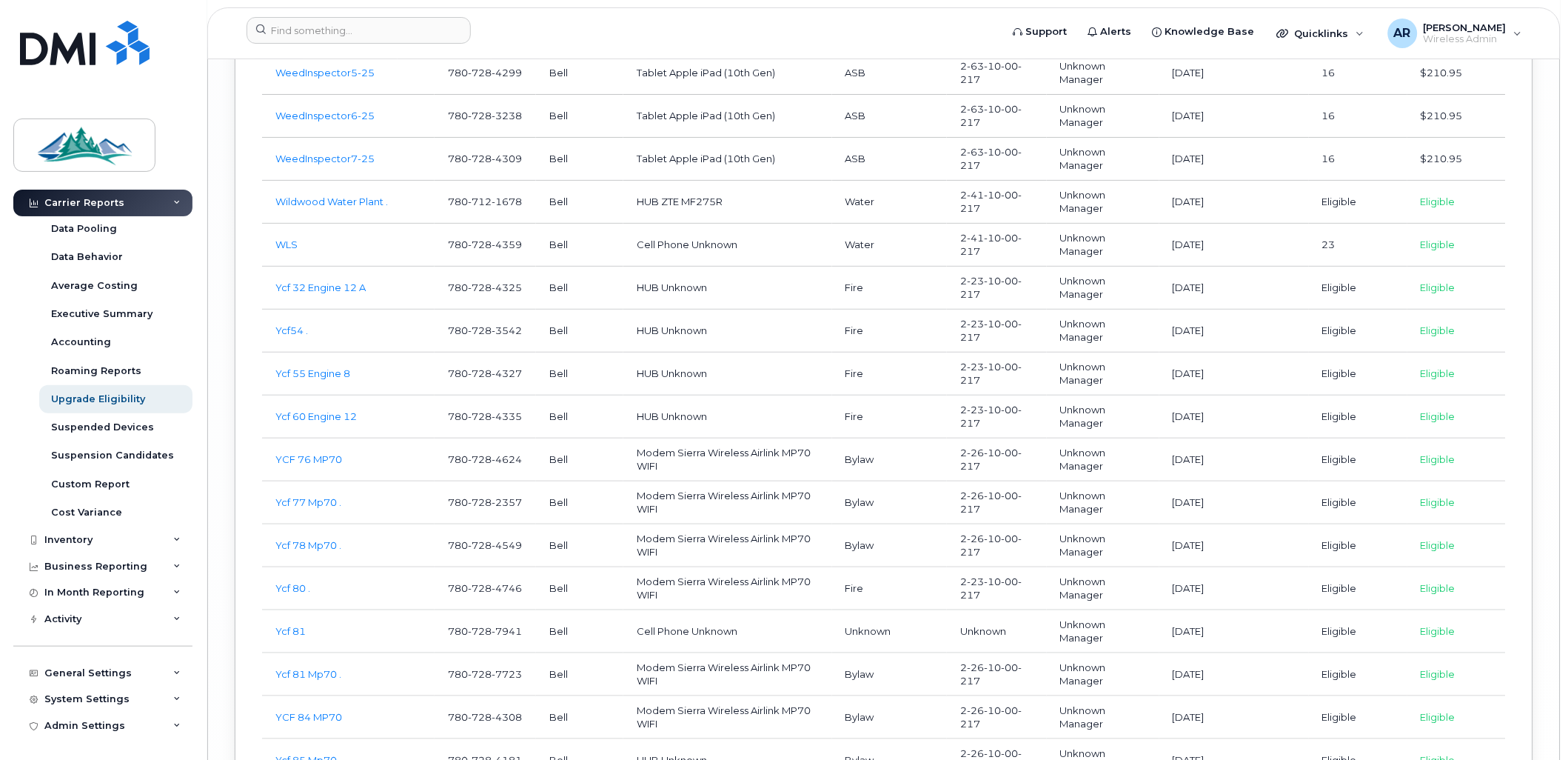
scroll to position [5269, 0]
